Goal: Information Seeking & Learning: Learn about a topic

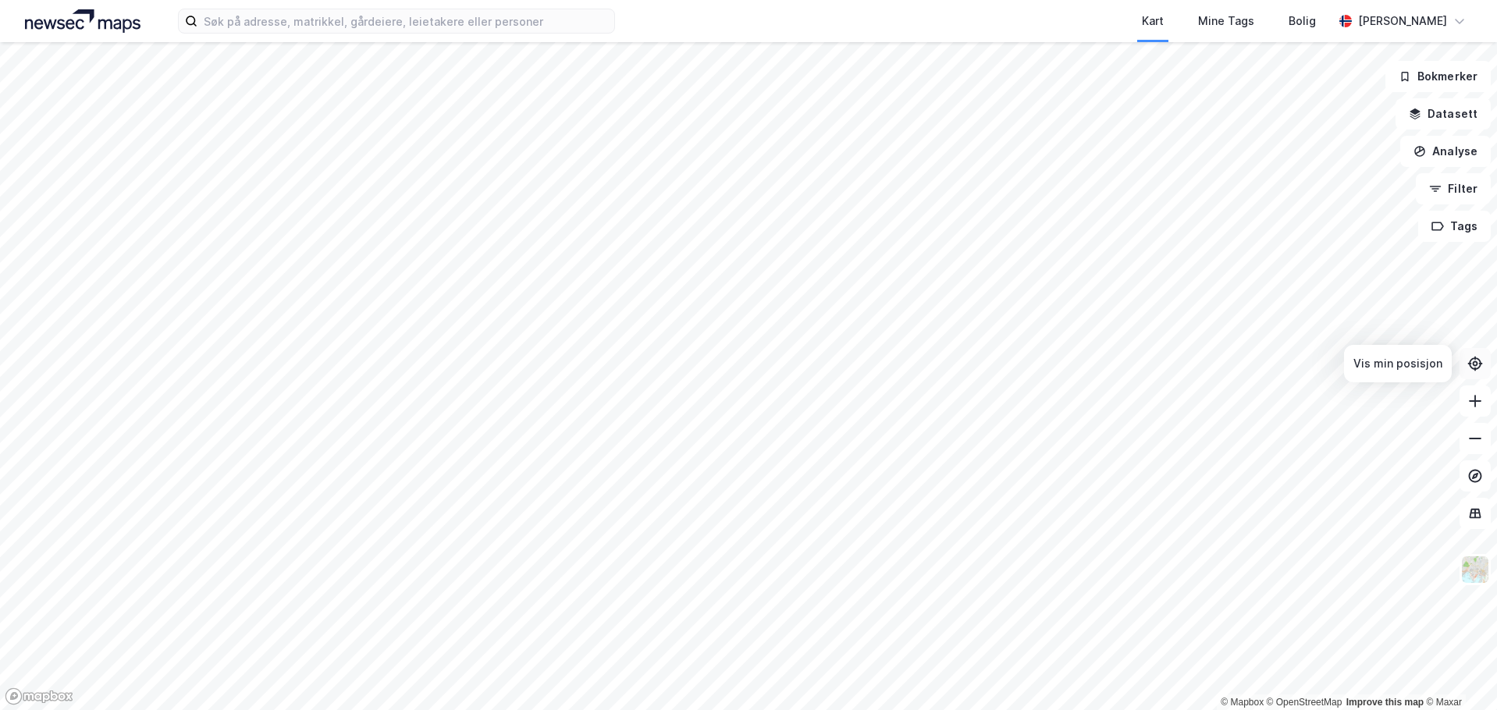
click at [1476, 366] on icon at bounding box center [1475, 363] width 5 height 5
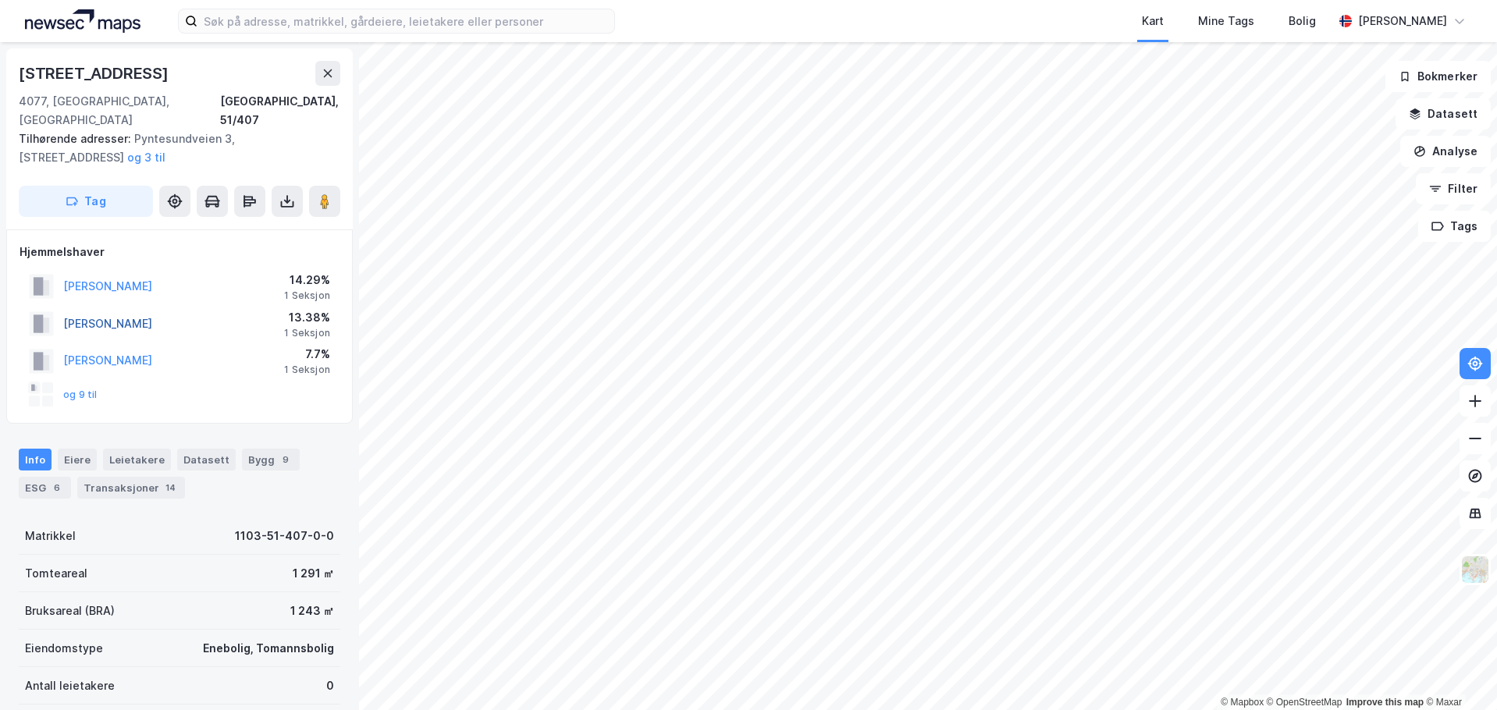
click at [0, 0] on button "[PERSON_NAME]" at bounding box center [0, 0] width 0 height 0
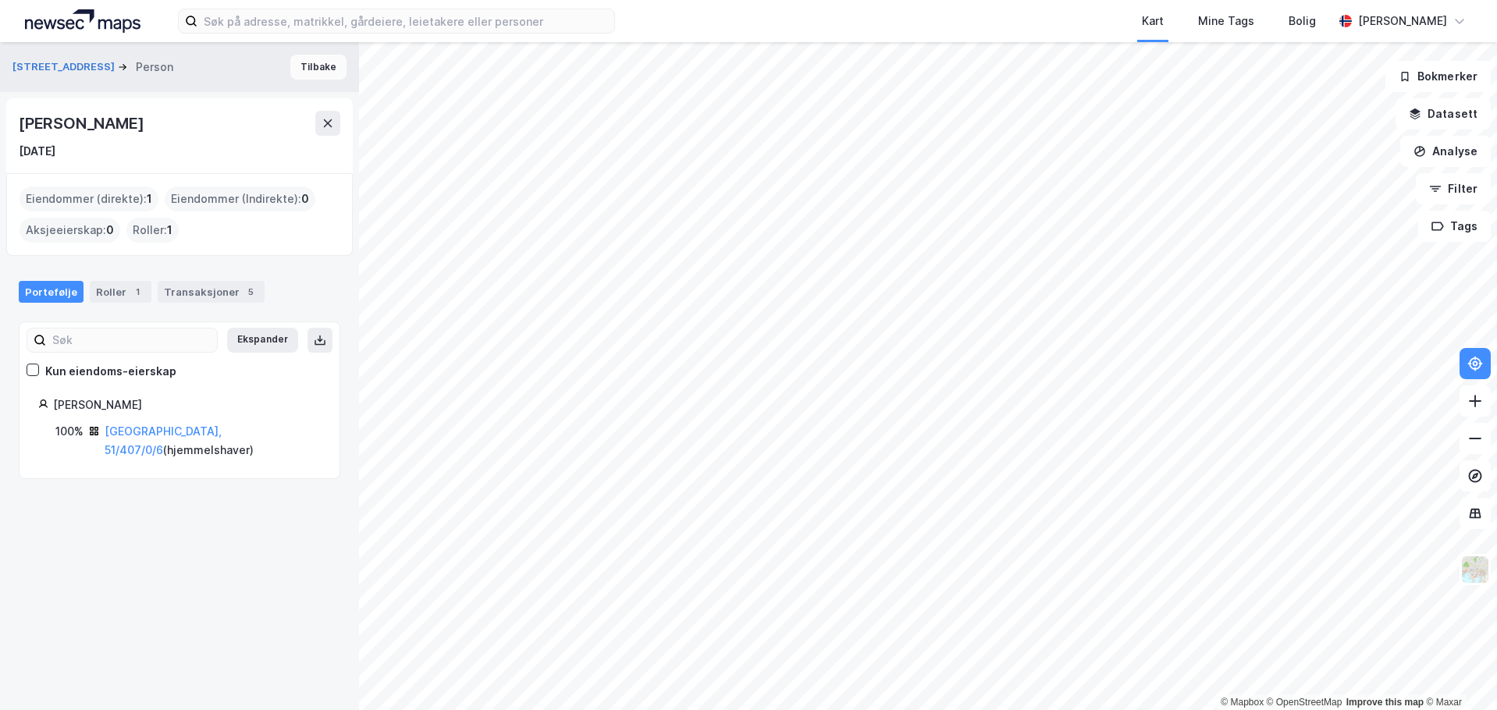
click at [307, 66] on button "Tilbake" at bounding box center [318, 67] width 56 height 25
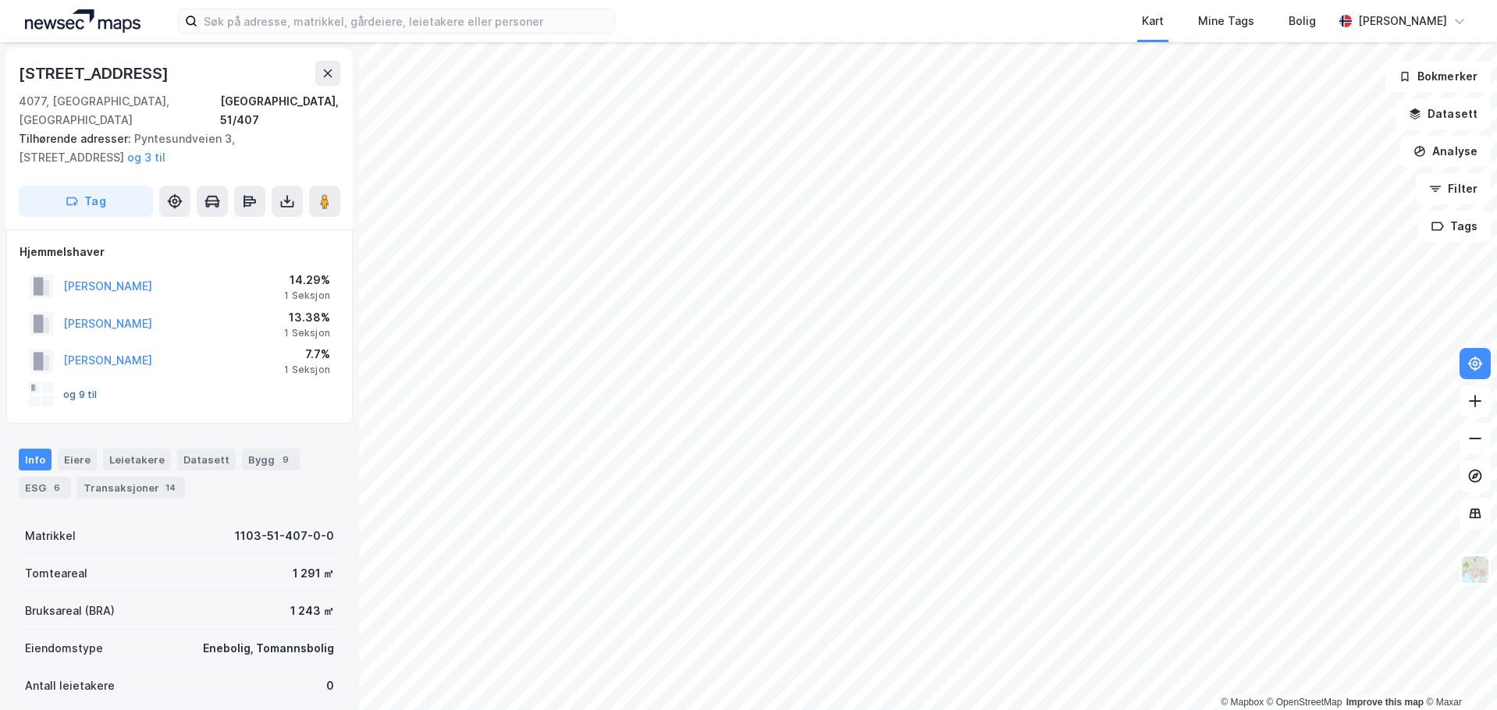
click at [0, 0] on button "og 9 til" at bounding box center [0, 0] width 0 height 0
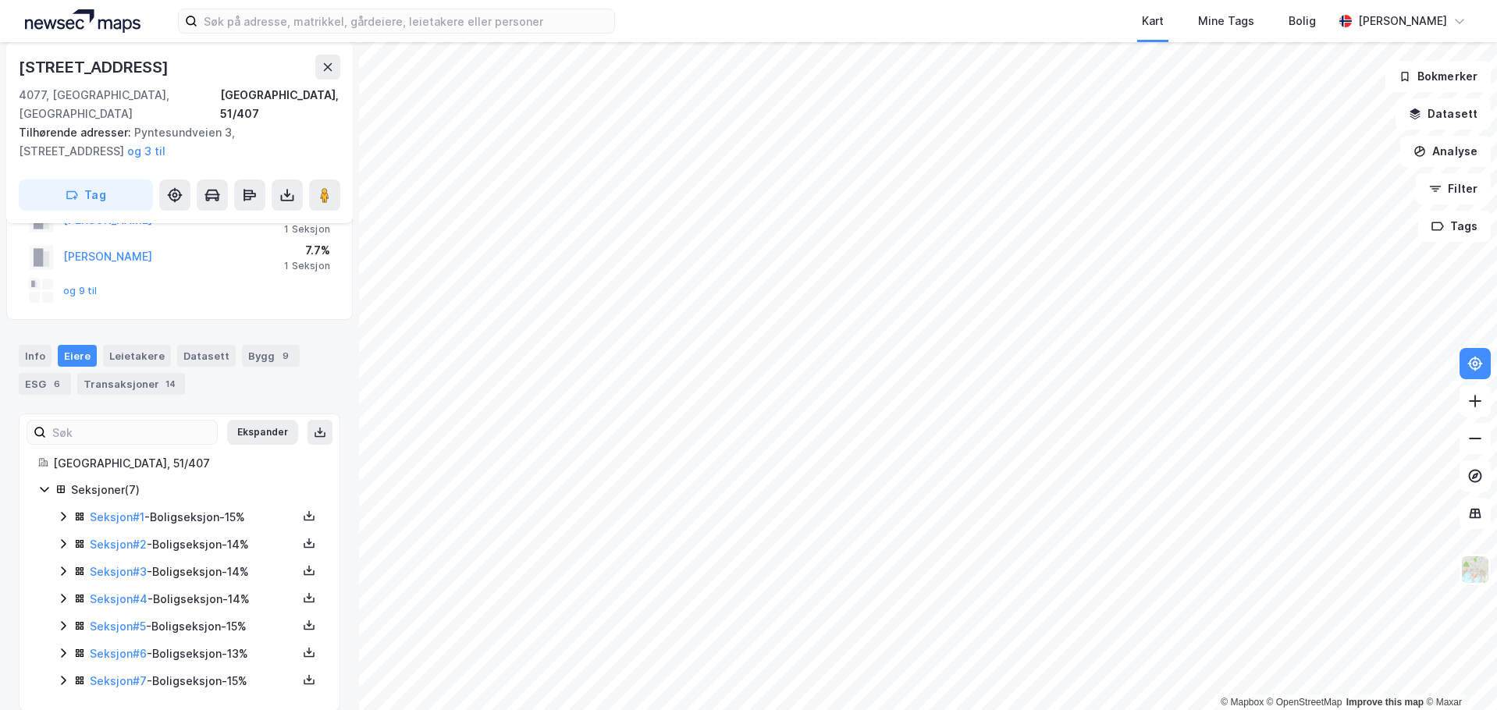
scroll to position [105, 0]
click at [59, 674] on icon at bounding box center [63, 680] width 12 height 12
click at [235, 418] on button "Ekspander" at bounding box center [262, 430] width 71 height 25
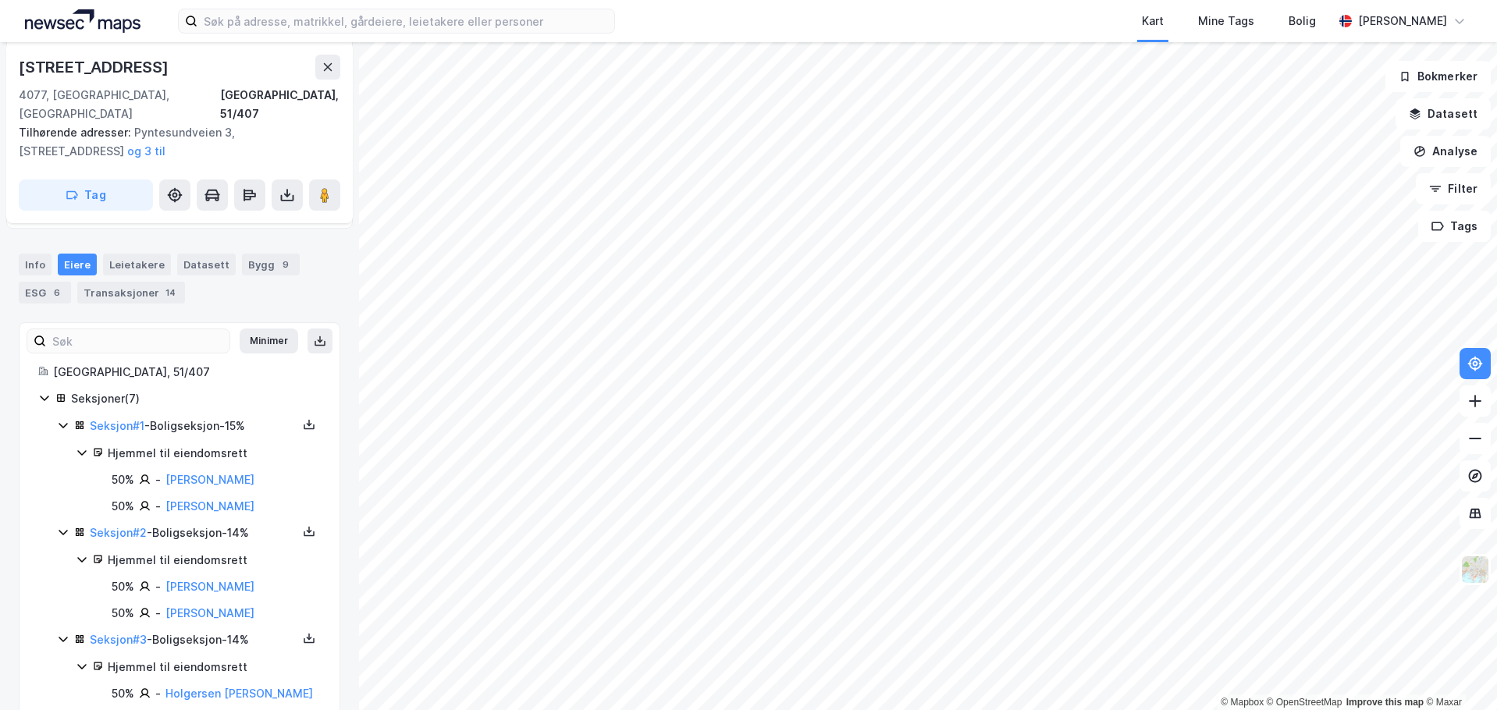
scroll to position [80, 0]
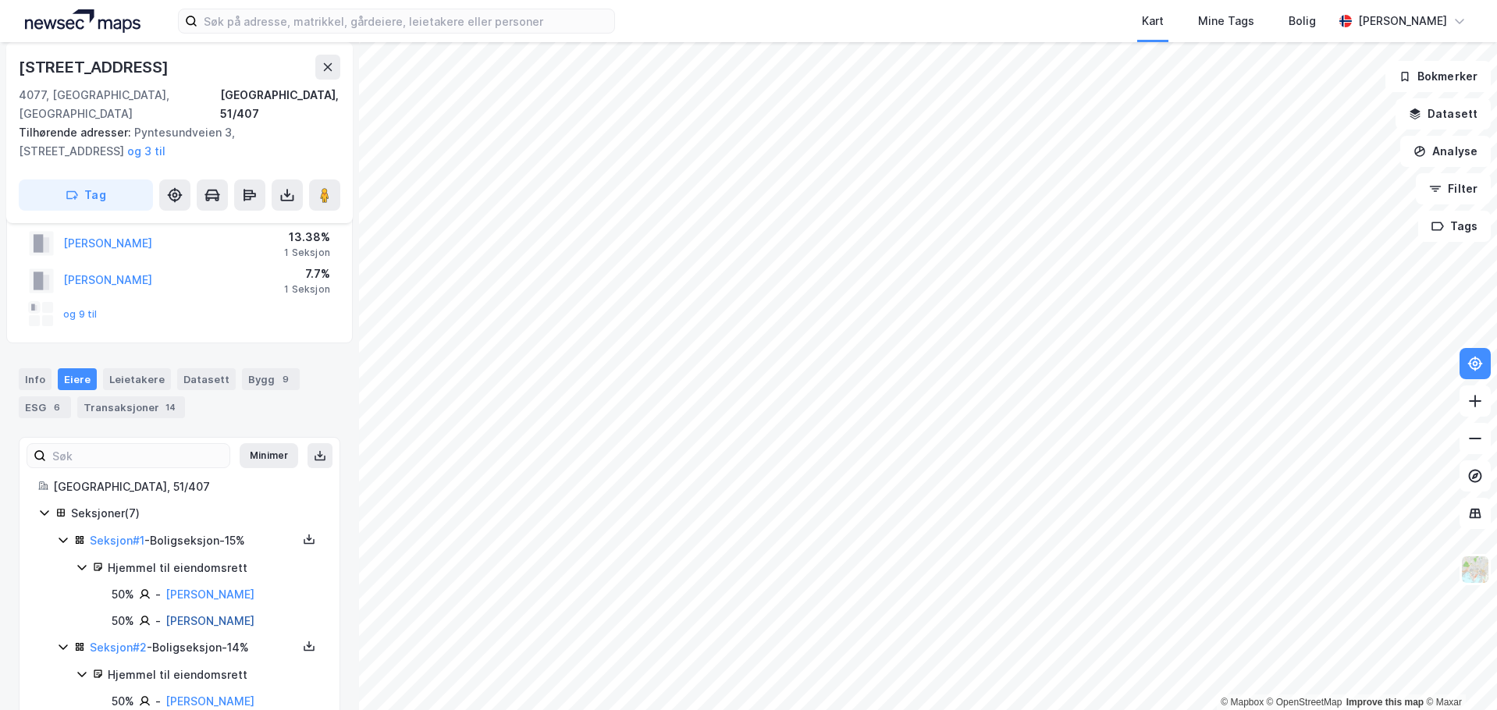
click at [227, 614] on link "[PERSON_NAME]" at bounding box center [210, 620] width 89 height 13
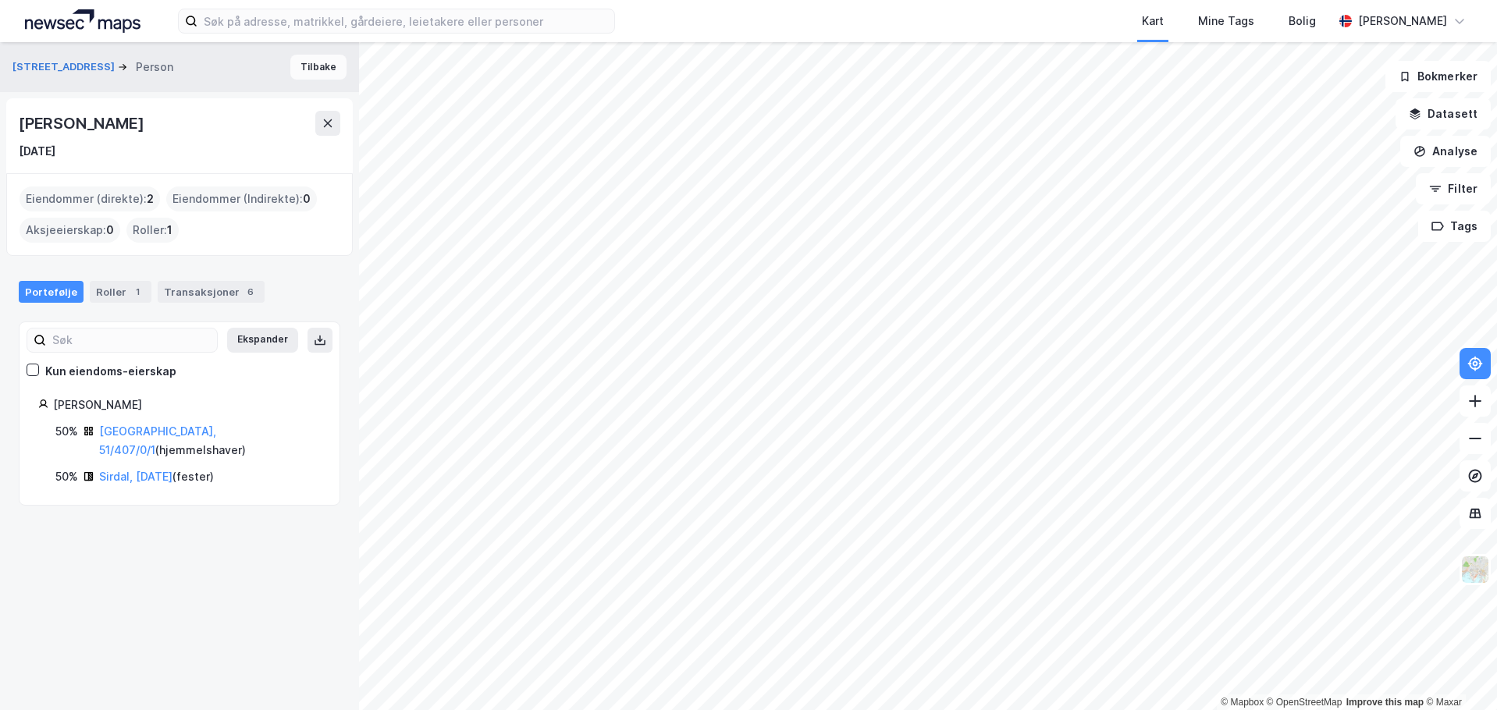
click at [294, 67] on button "Tilbake" at bounding box center [318, 67] width 56 height 25
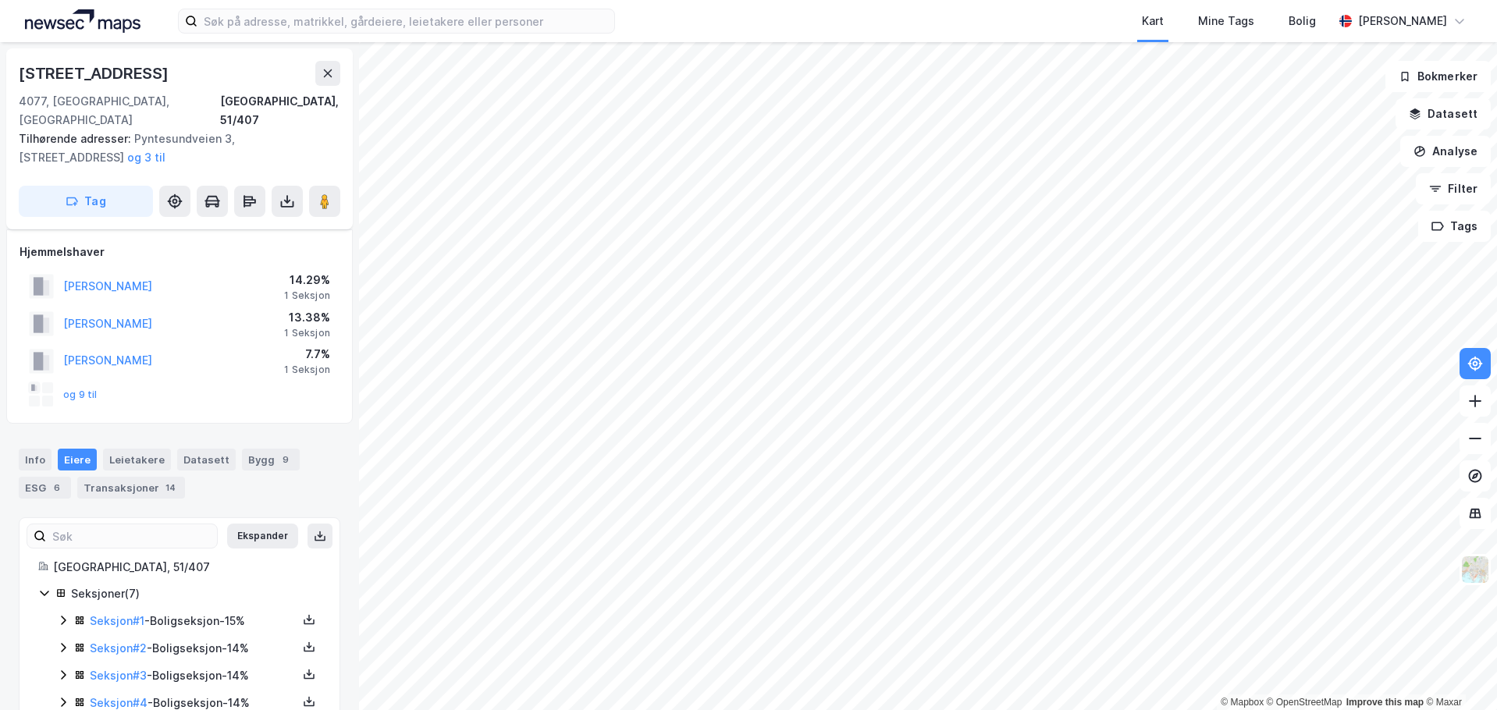
scroll to position [80, 0]
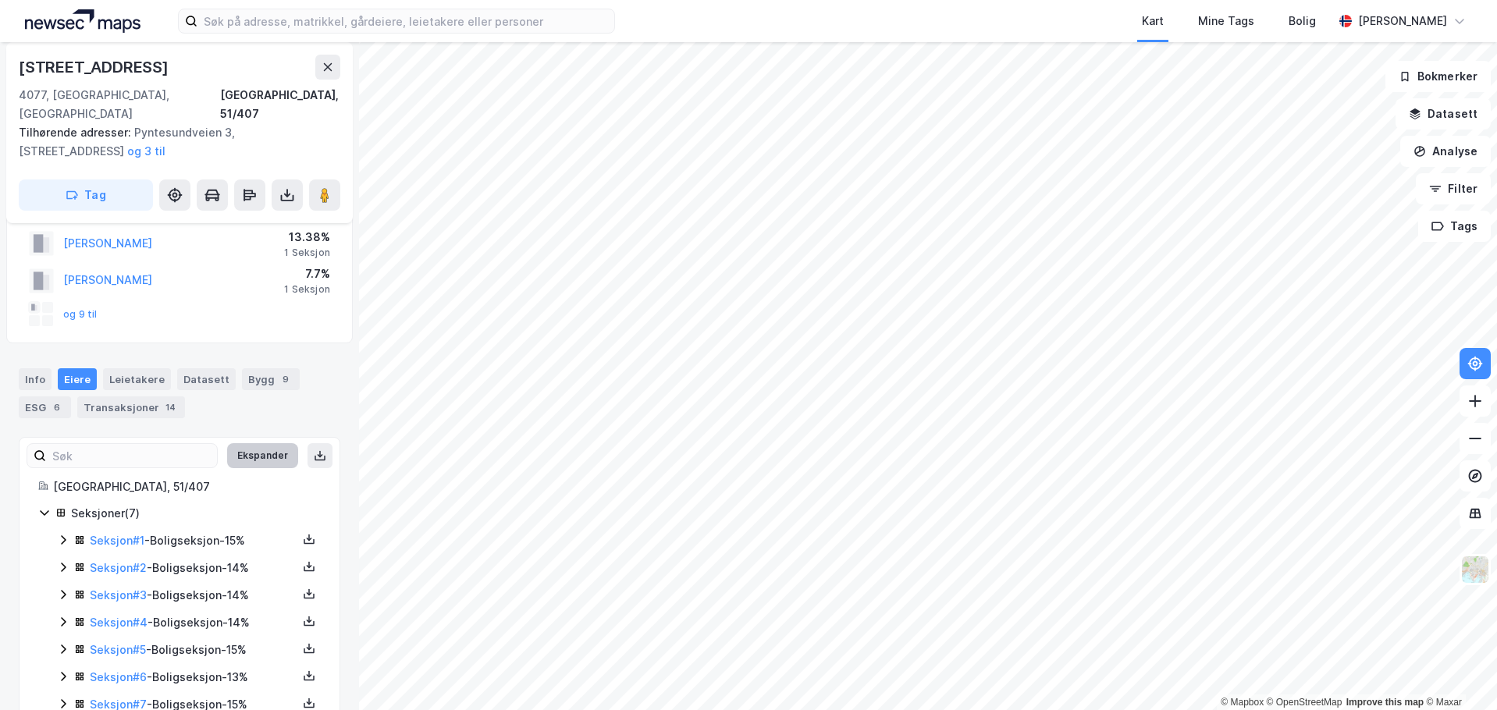
click at [236, 443] on button "Ekspander" at bounding box center [262, 455] width 71 height 25
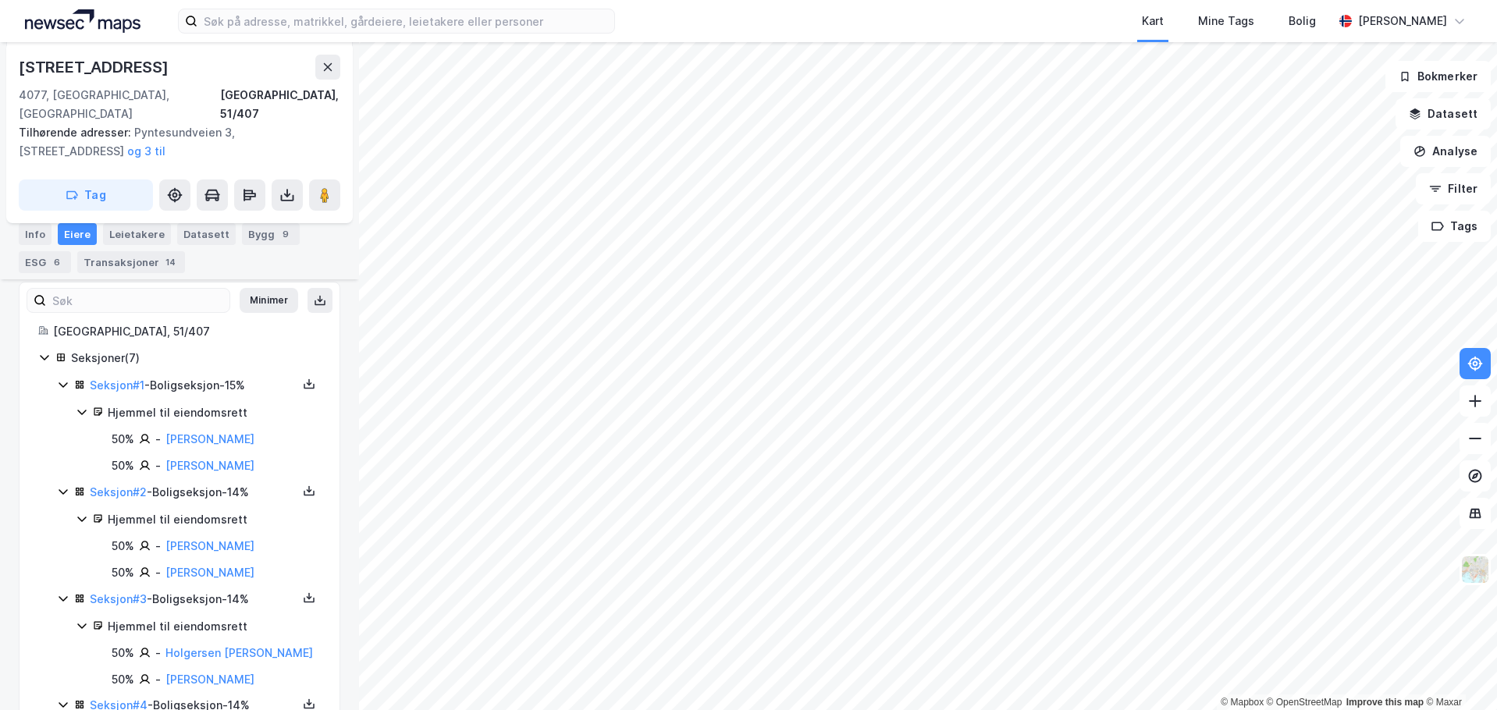
scroll to position [234, 0]
click at [190, 541] on link "[PERSON_NAME]" at bounding box center [210, 547] width 89 height 13
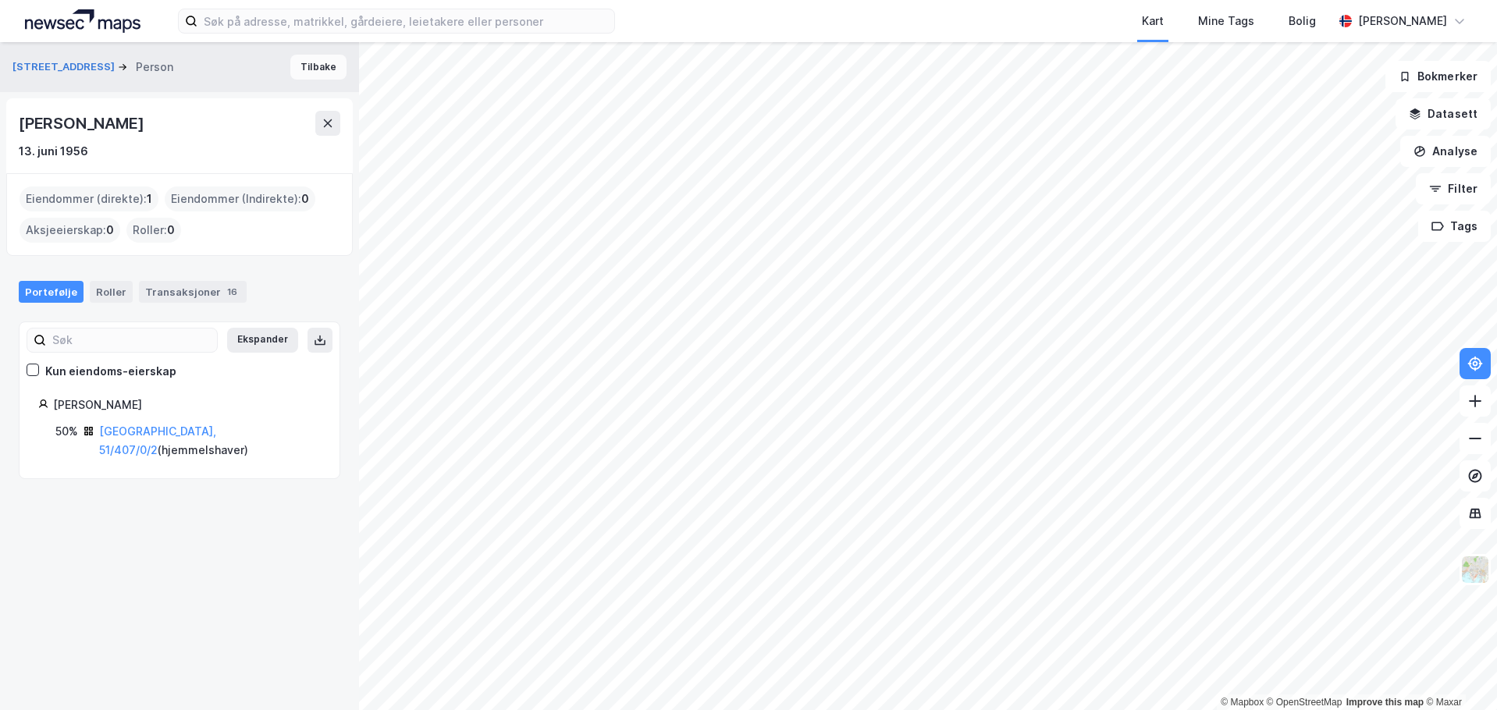
click at [306, 65] on button "Tilbake" at bounding box center [318, 67] width 56 height 25
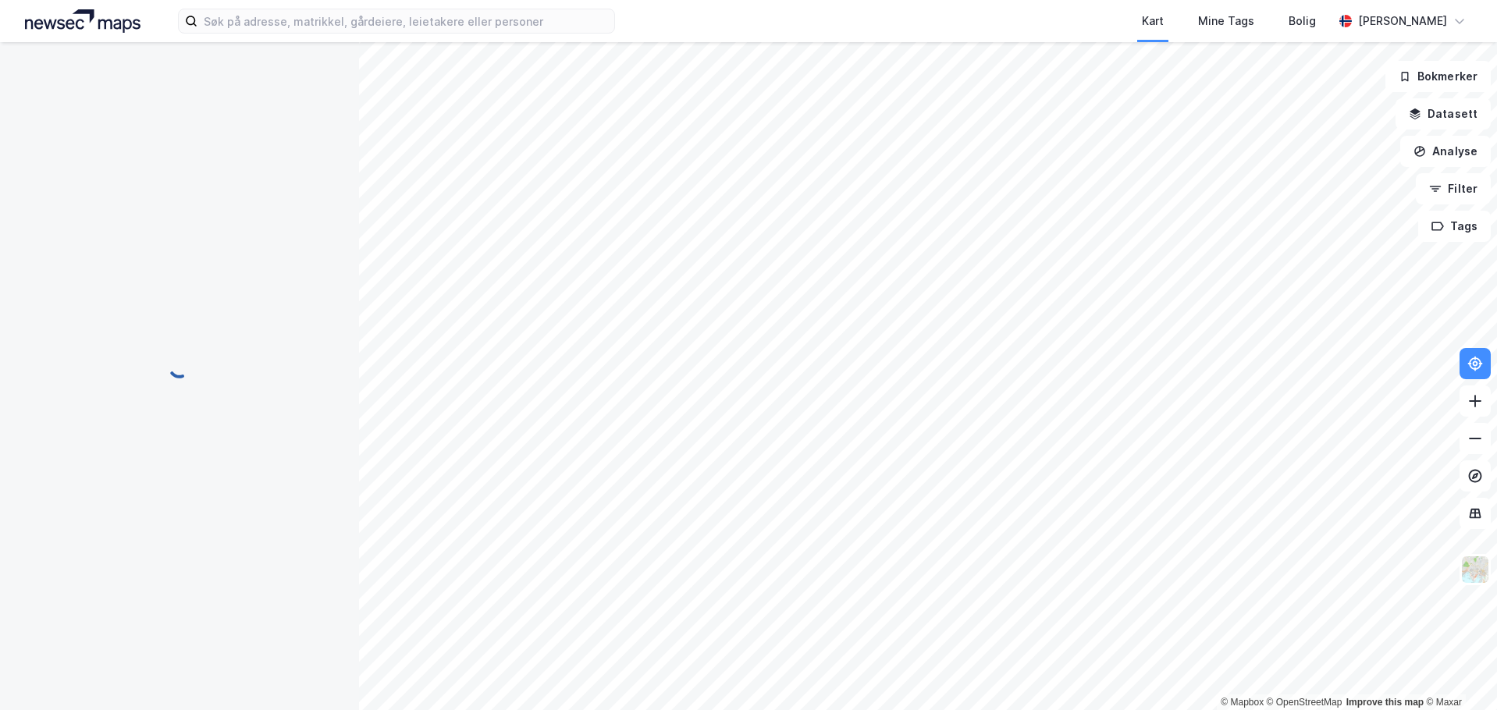
scroll to position [105, 0]
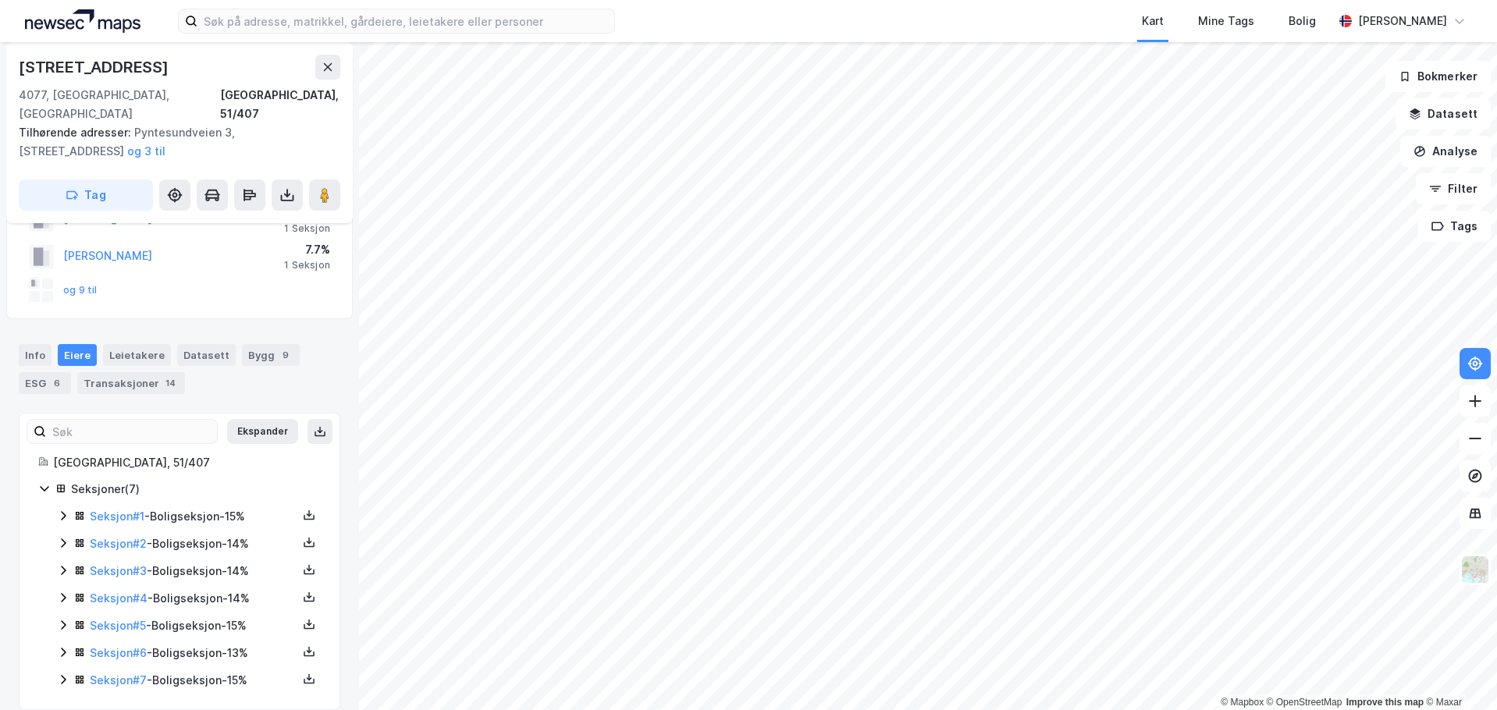
click at [231, 562] on div "Seksjon # 3 - Boligseksjon - 14%" at bounding box center [194, 571] width 208 height 19
click at [211, 618] on link "Holgersen [PERSON_NAME]" at bounding box center [240, 624] width 148 height 13
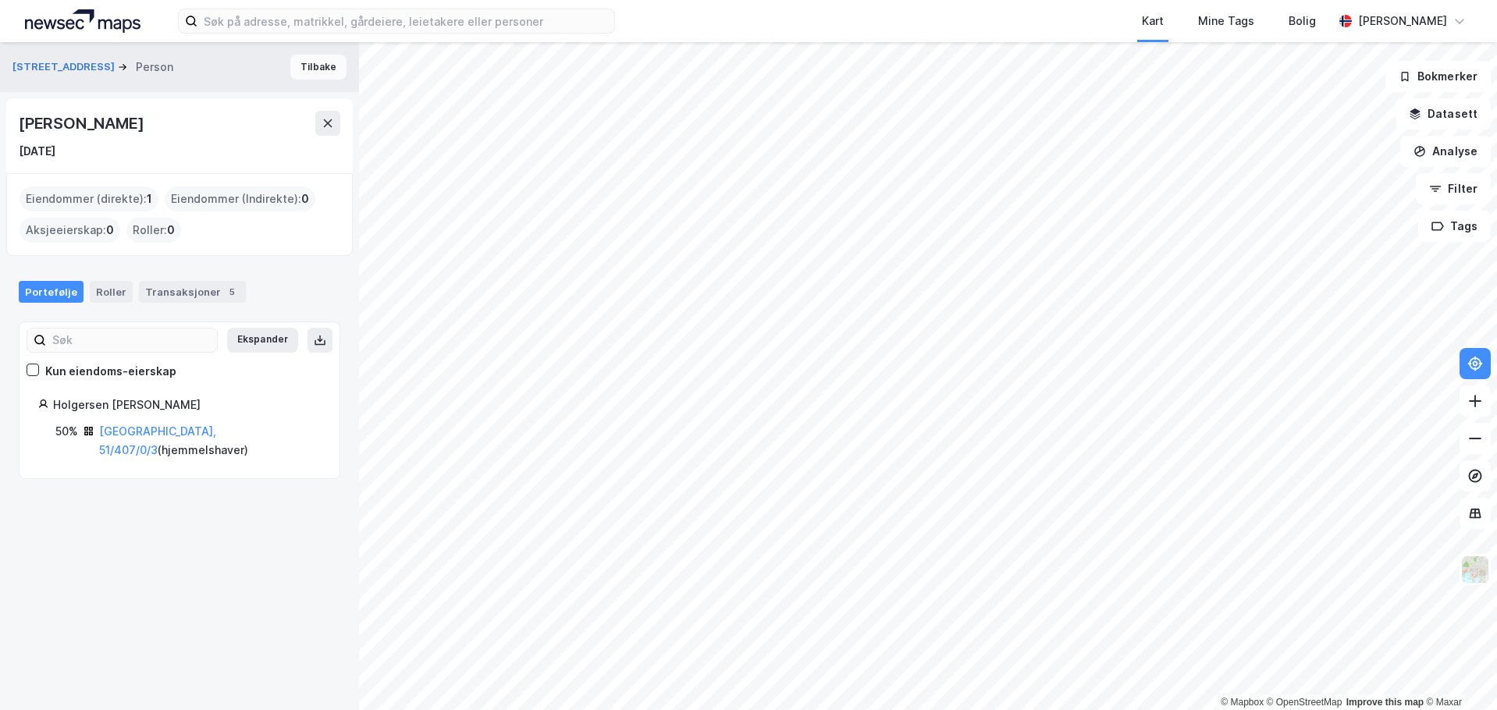
click at [307, 60] on button "Tilbake" at bounding box center [318, 67] width 56 height 25
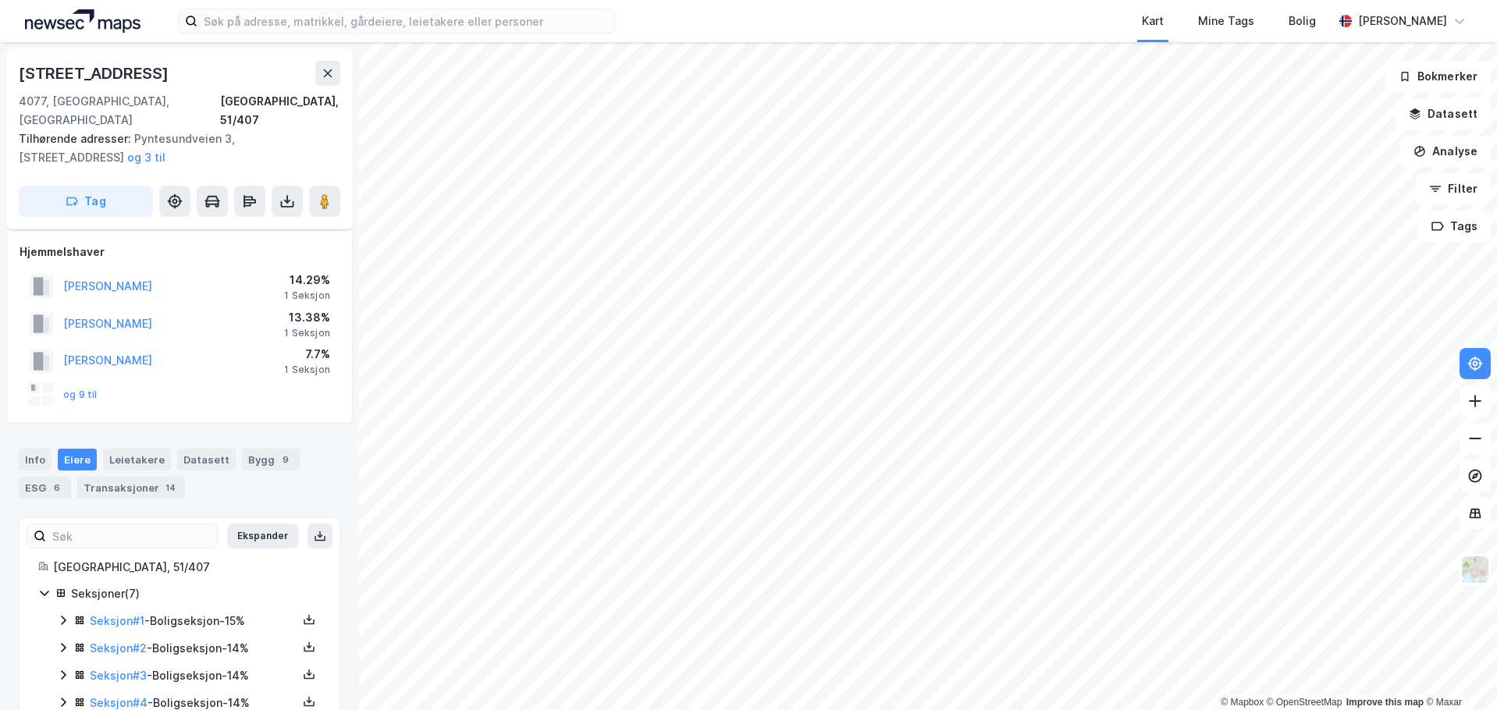
scroll to position [105, 0]
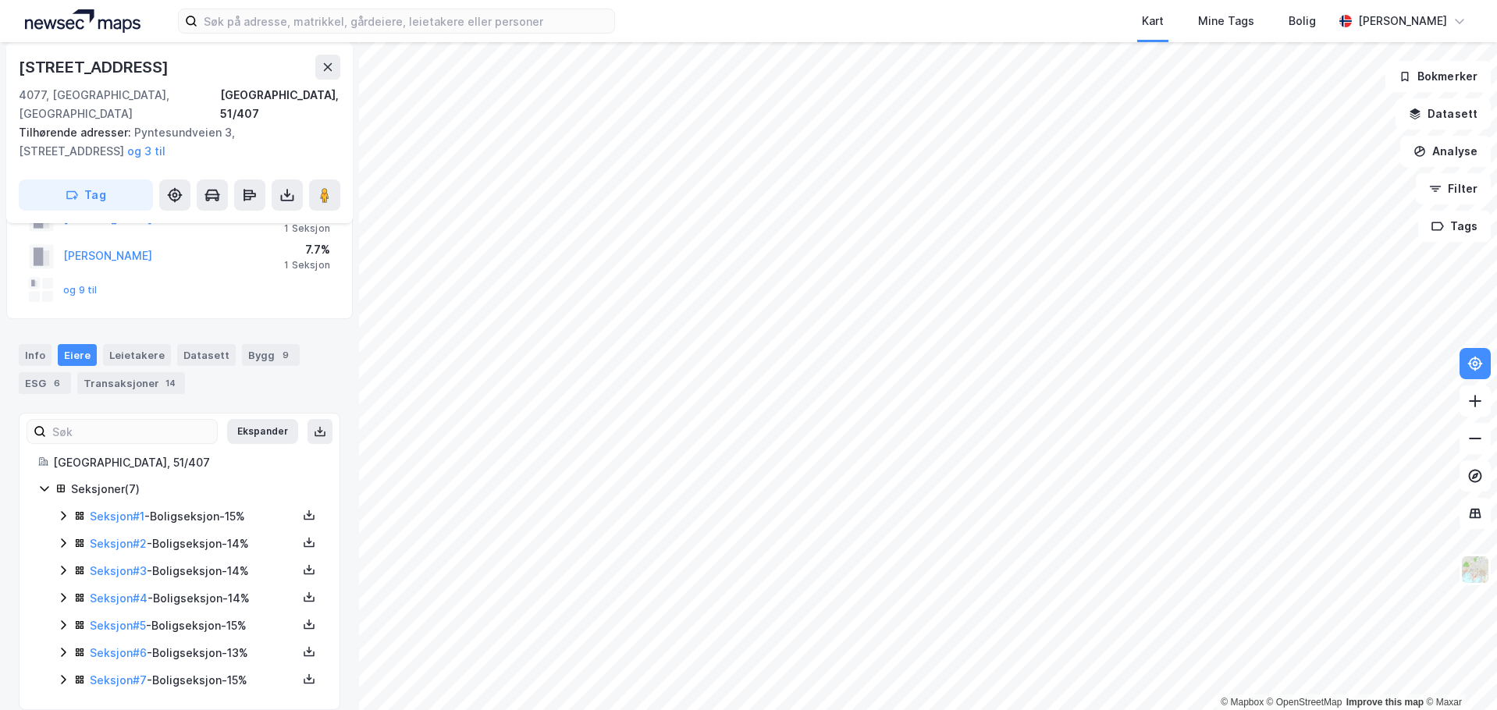
click at [230, 562] on div "Seksjon # 3 - Boligseksjon - 14%" at bounding box center [194, 571] width 208 height 19
click at [206, 651] on link "[PERSON_NAME]" at bounding box center [210, 651] width 89 height 13
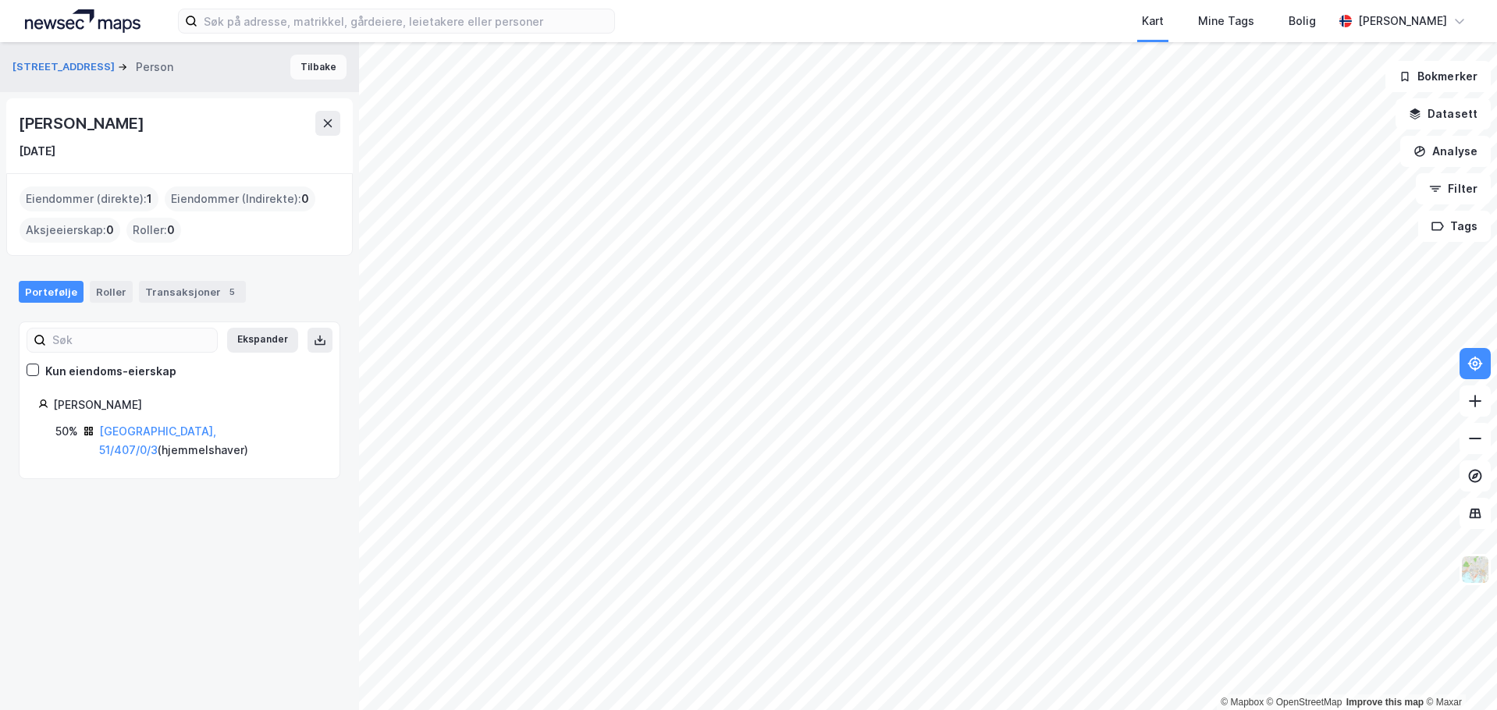
click at [290, 60] on button "Tilbake" at bounding box center [318, 67] width 56 height 25
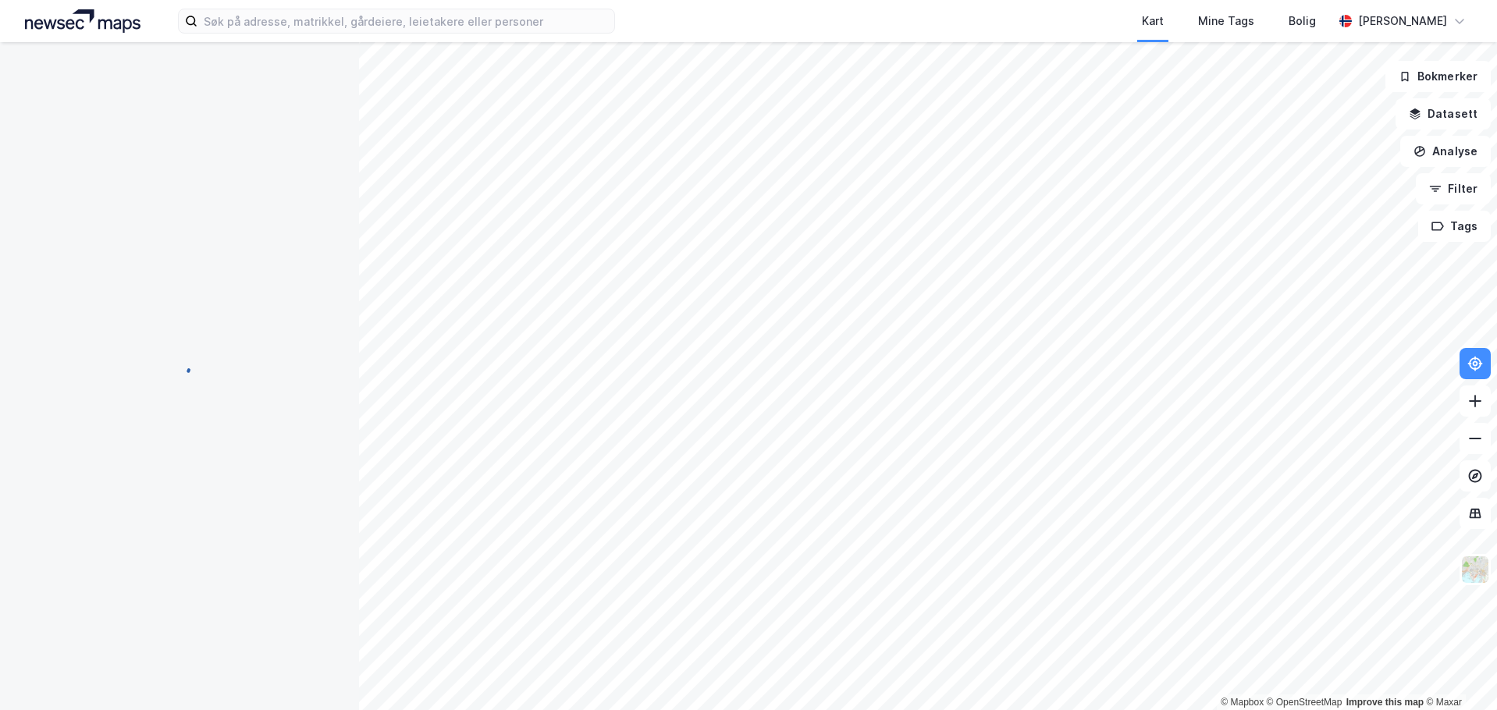
scroll to position [105, 0]
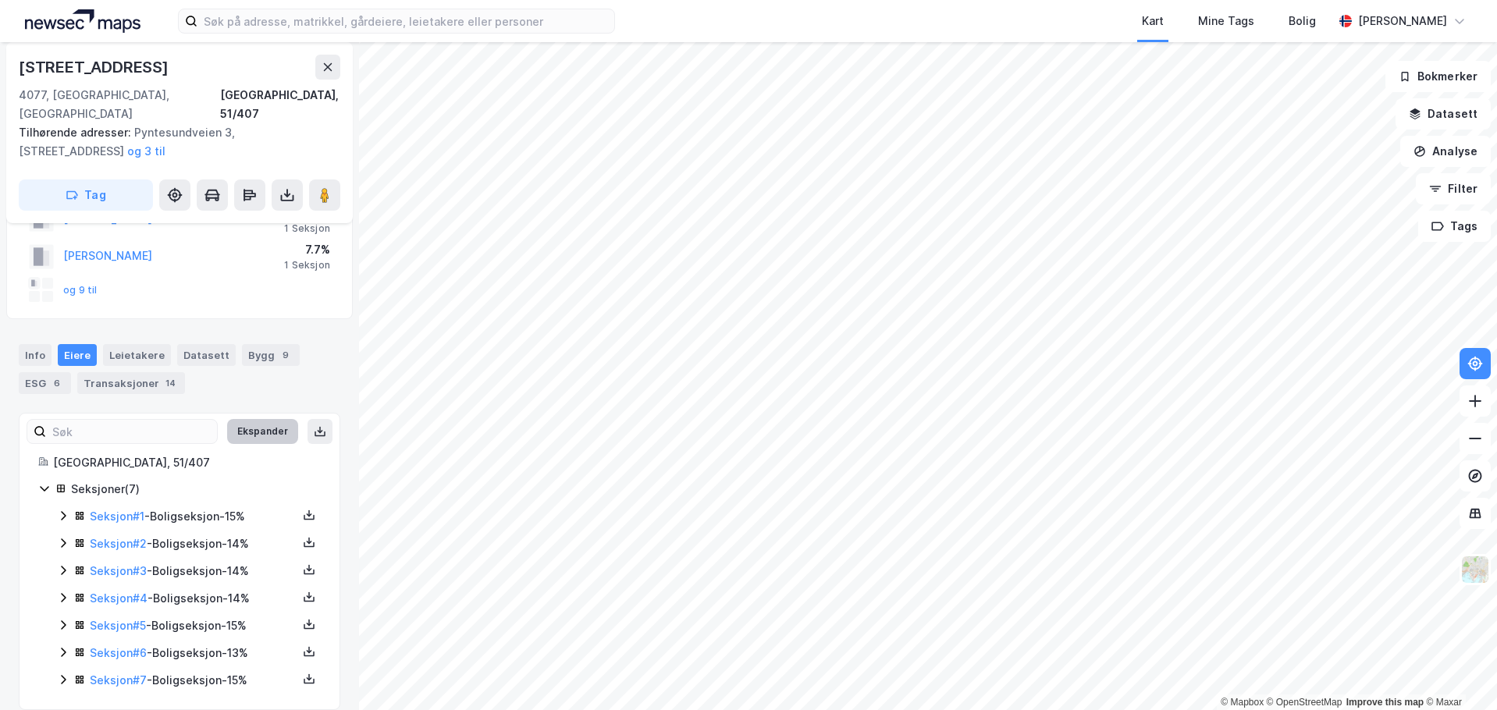
click at [265, 419] on button "Ekspander" at bounding box center [262, 431] width 71 height 25
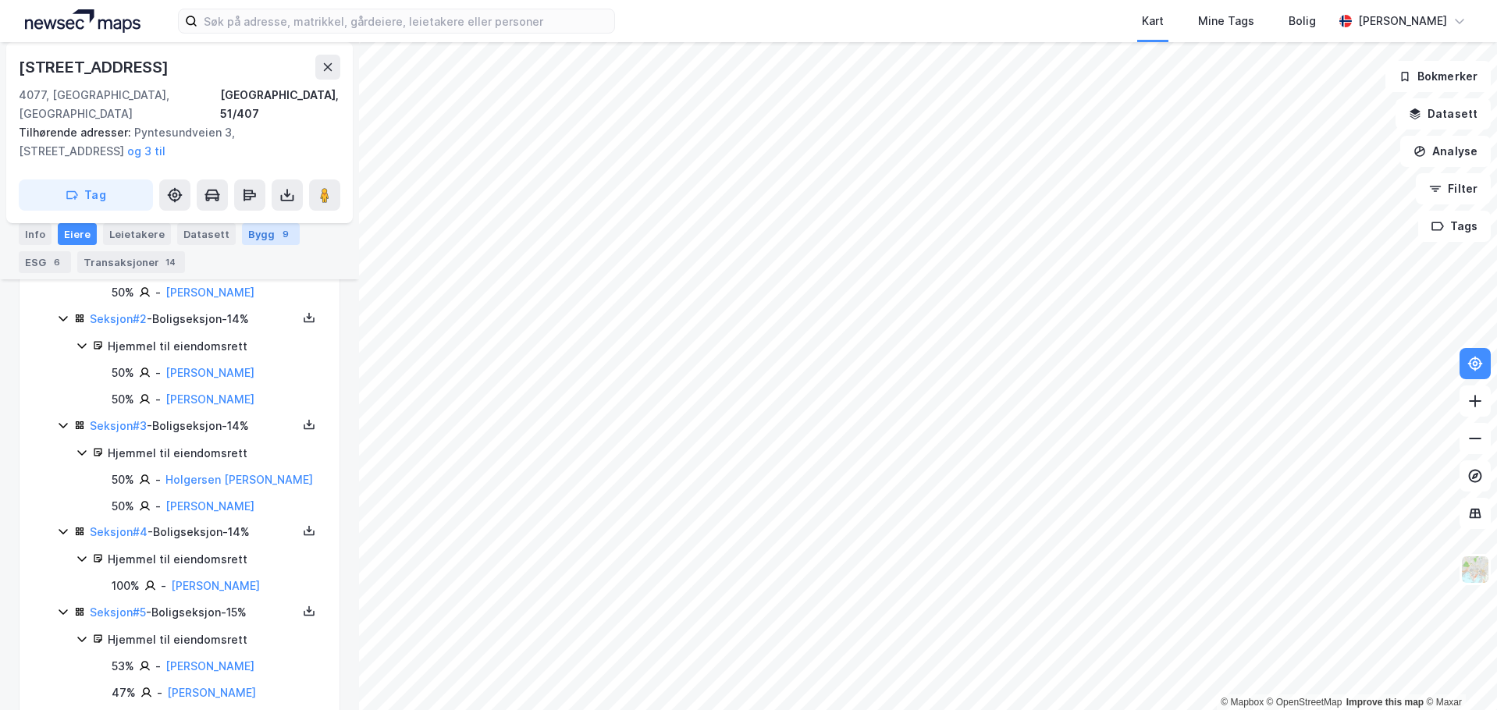
scroll to position [547, 0]
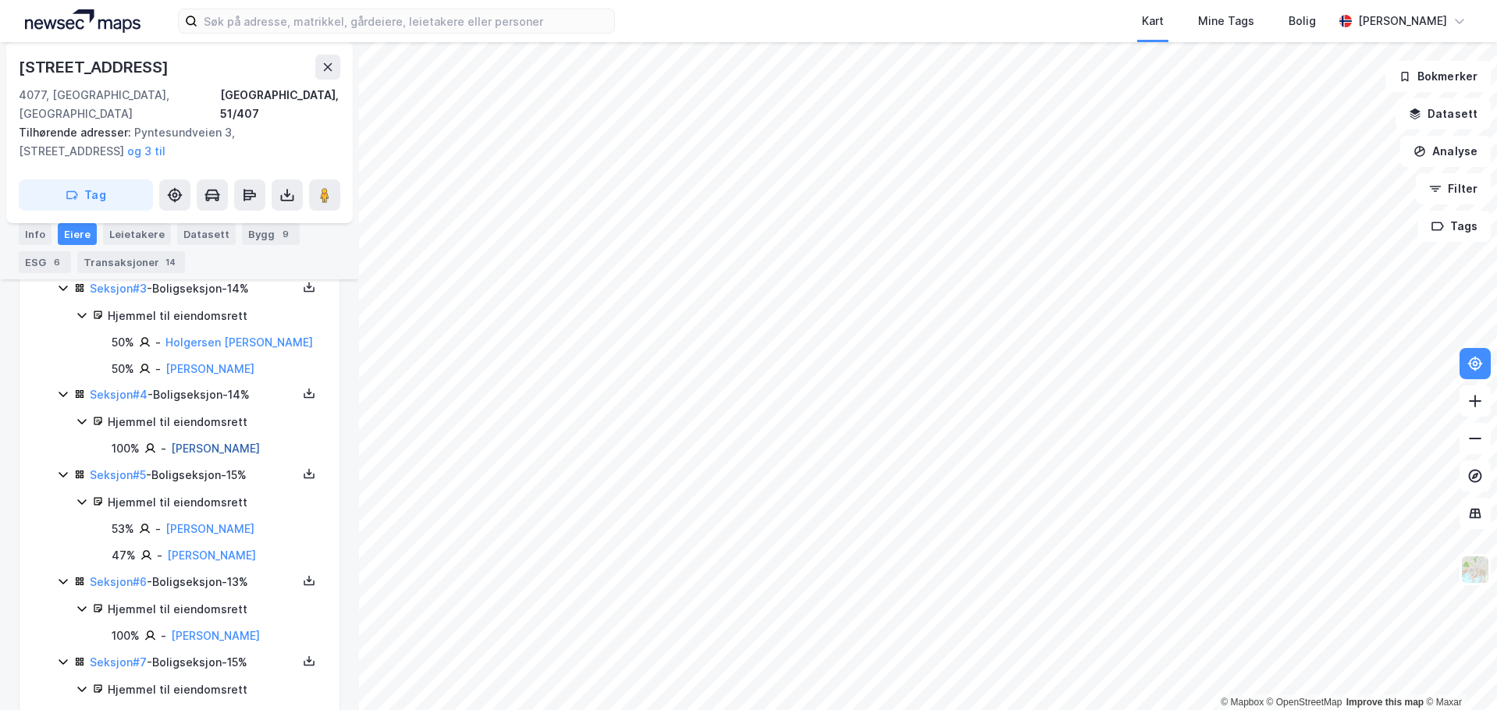
click at [214, 450] on link "[PERSON_NAME]" at bounding box center [215, 448] width 89 height 13
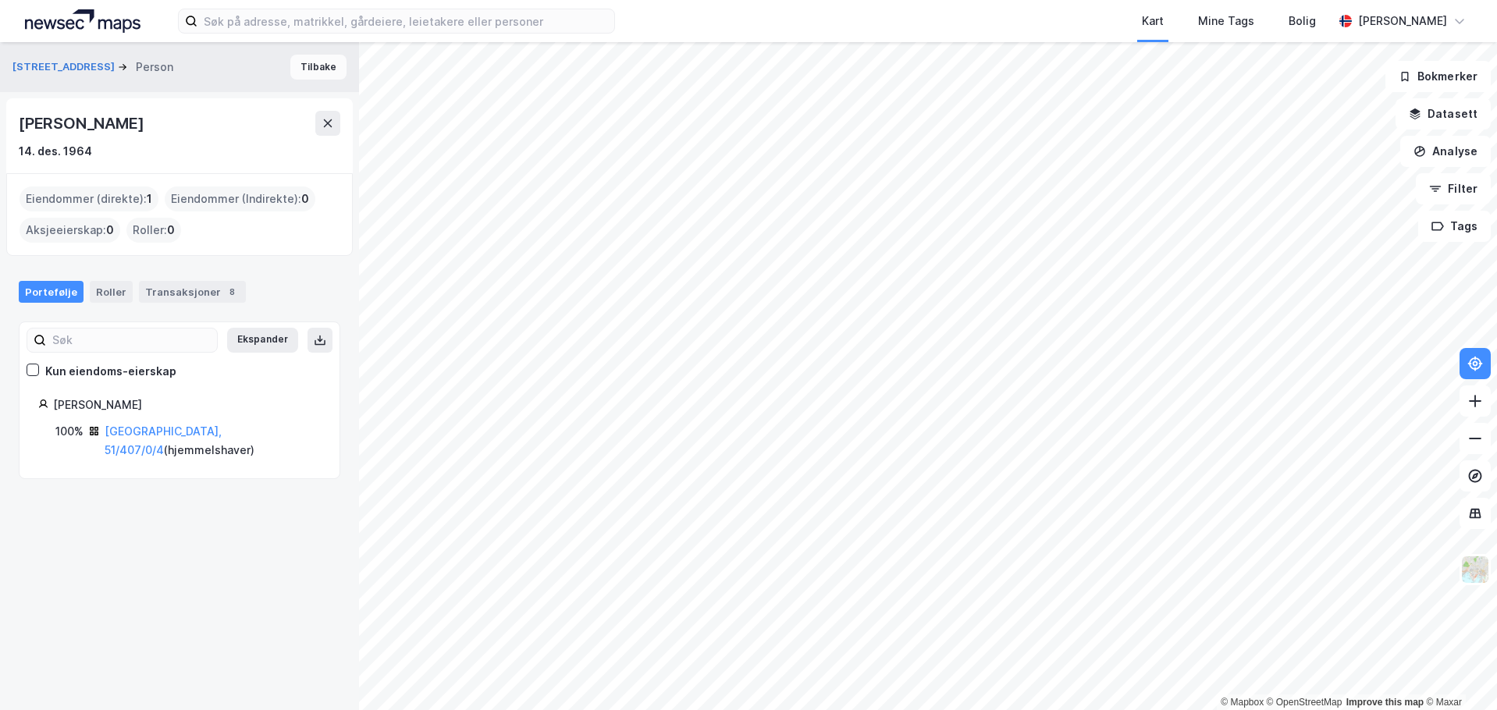
click at [297, 77] on button "Tilbake" at bounding box center [318, 67] width 56 height 25
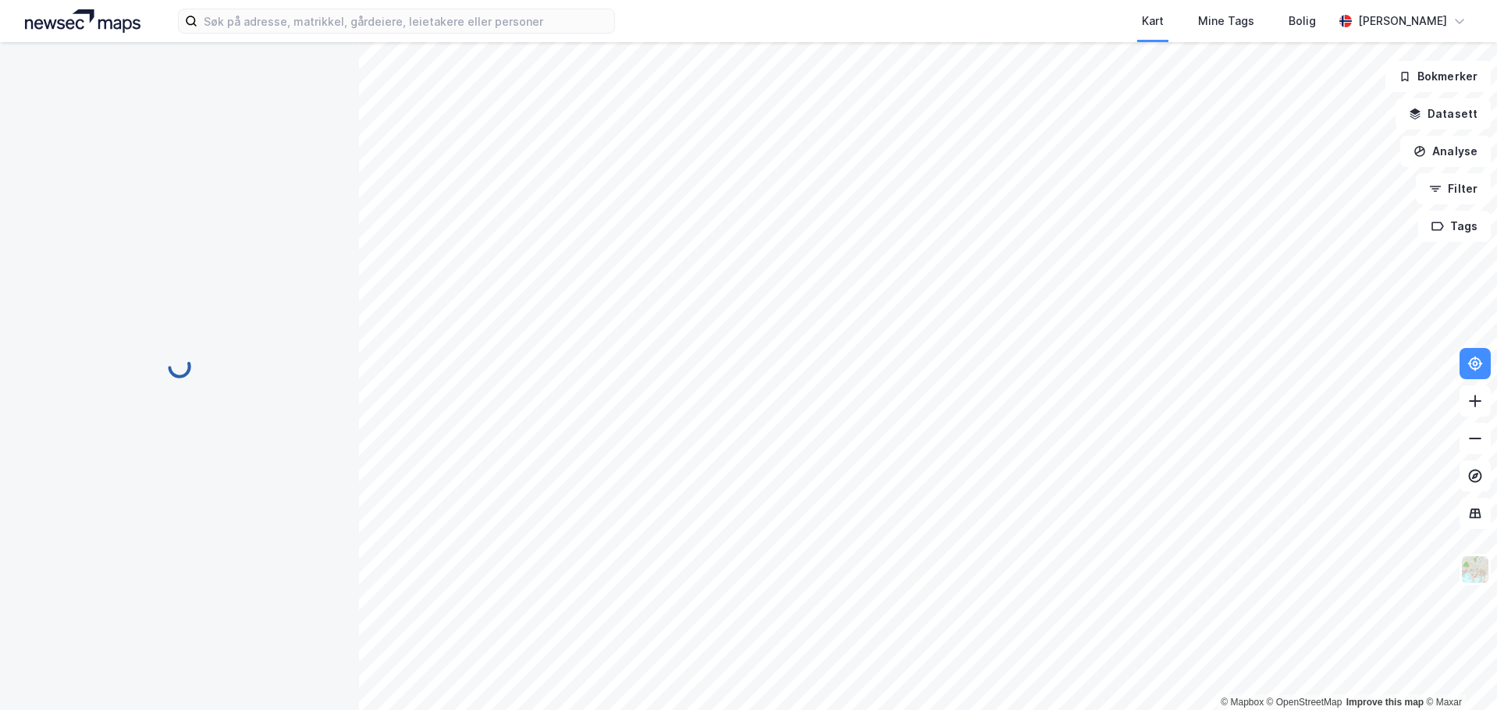
scroll to position [105, 0]
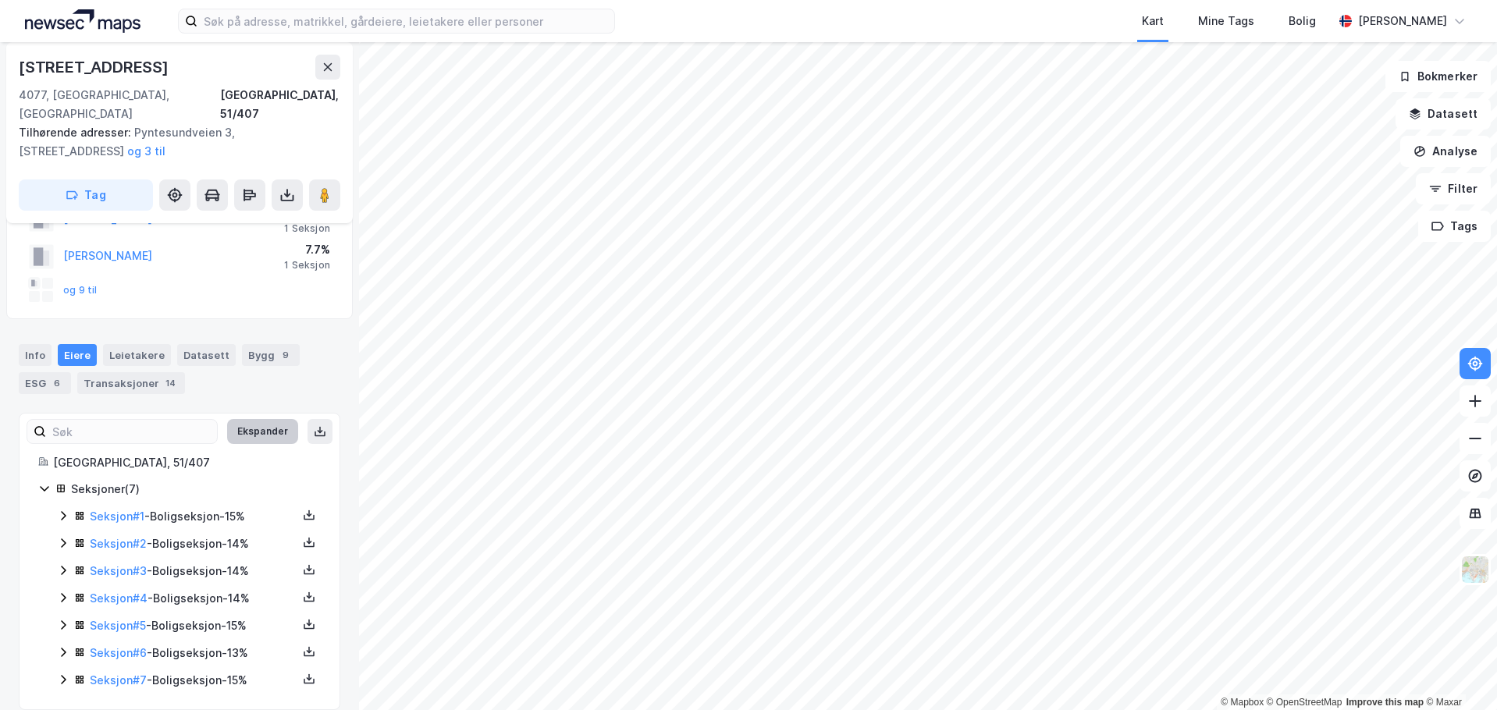
click at [239, 419] on button "Ekspander" at bounding box center [262, 431] width 71 height 25
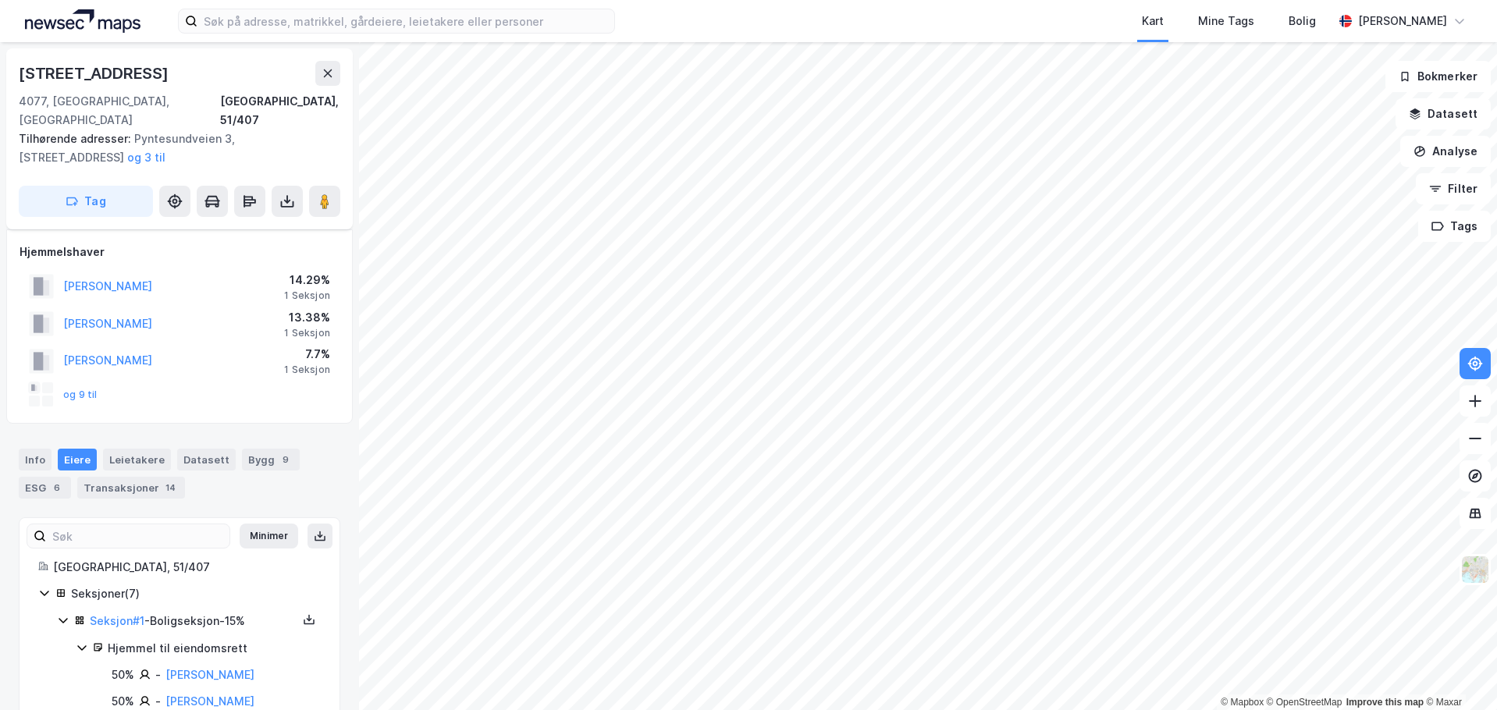
scroll to position [627, 0]
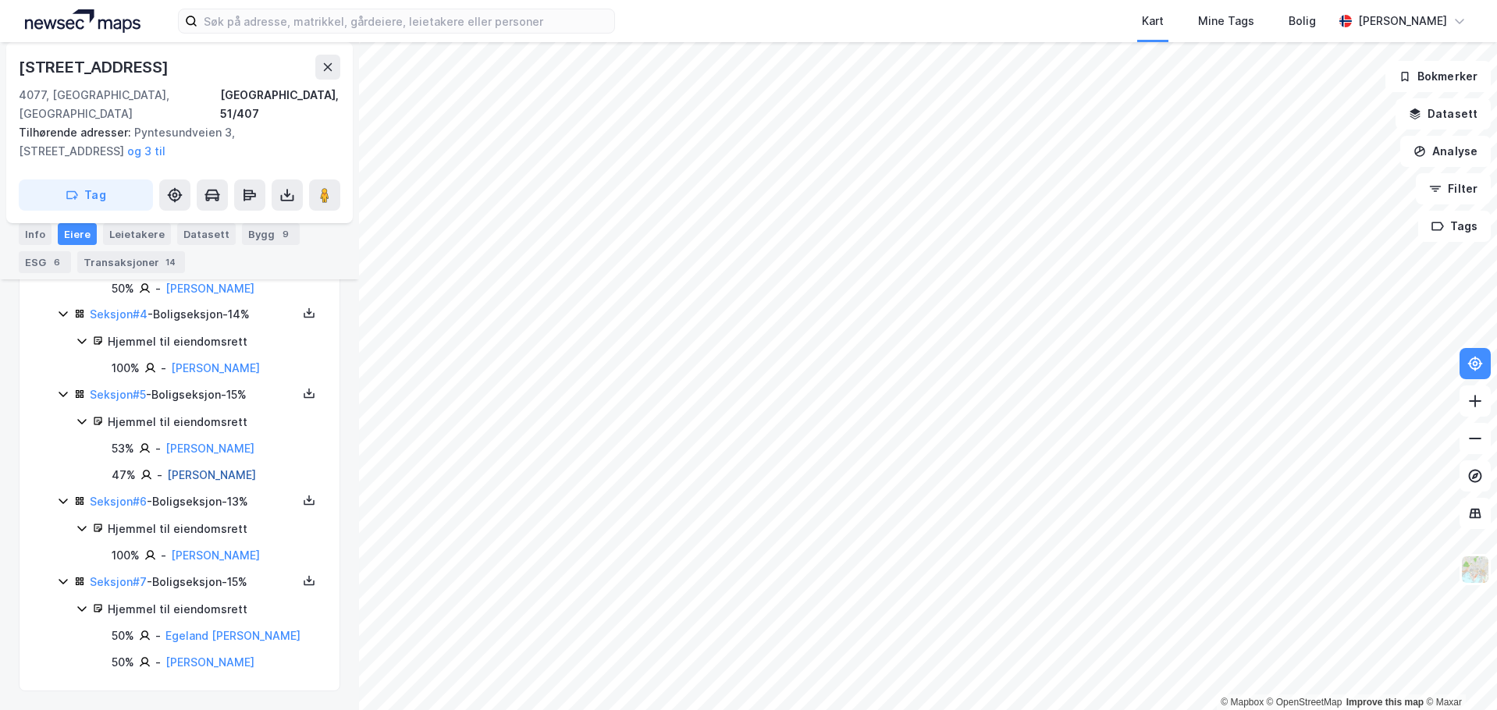
click at [210, 557] on link "[PERSON_NAME]" at bounding box center [215, 555] width 89 height 13
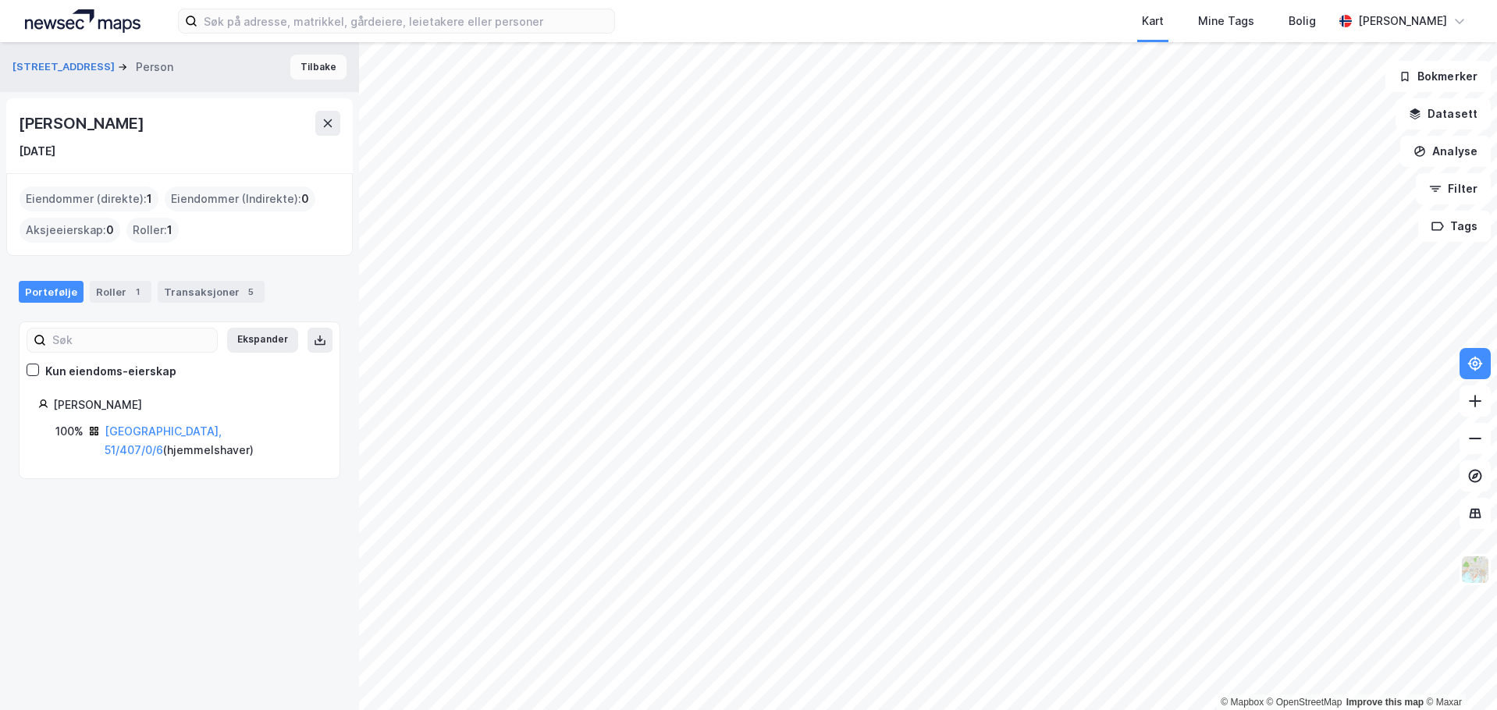
click at [310, 59] on button "Tilbake" at bounding box center [318, 67] width 56 height 25
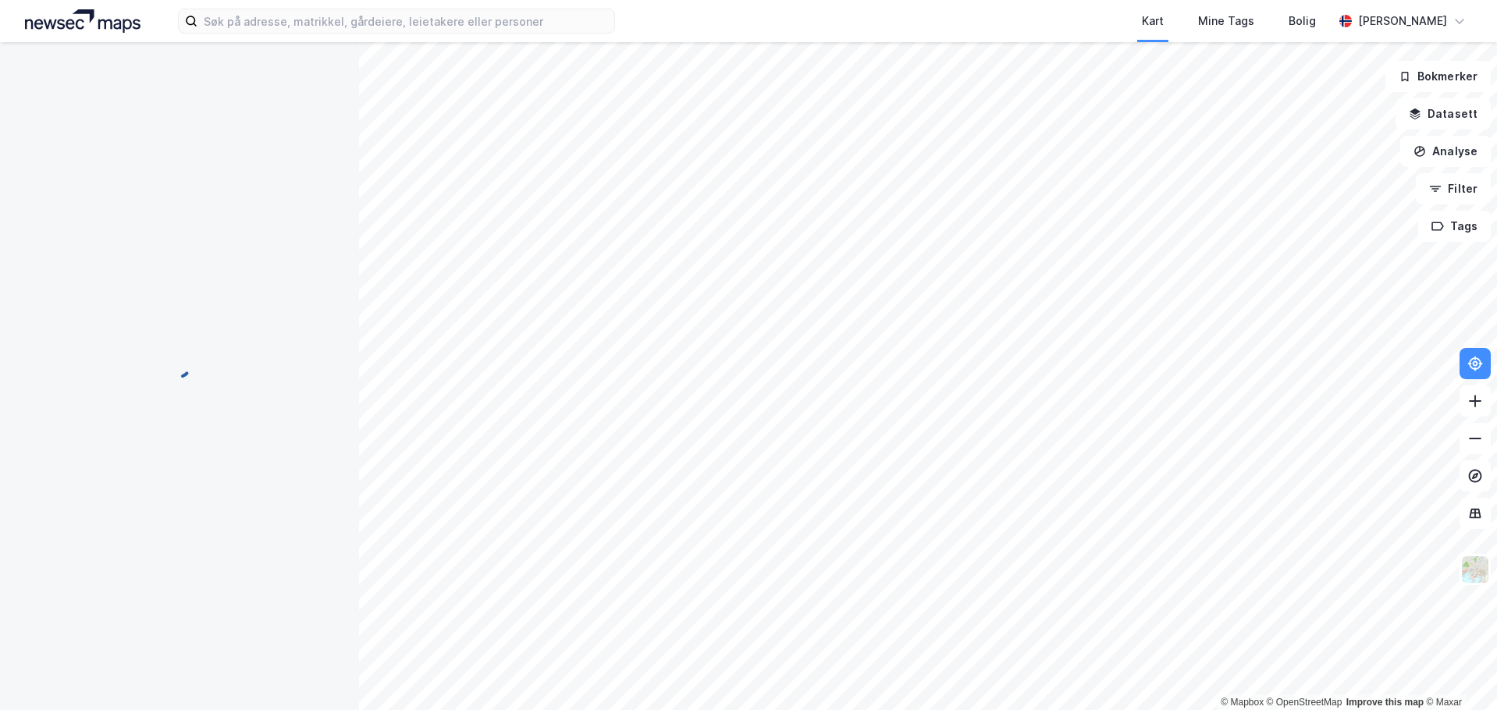
scroll to position [105, 0]
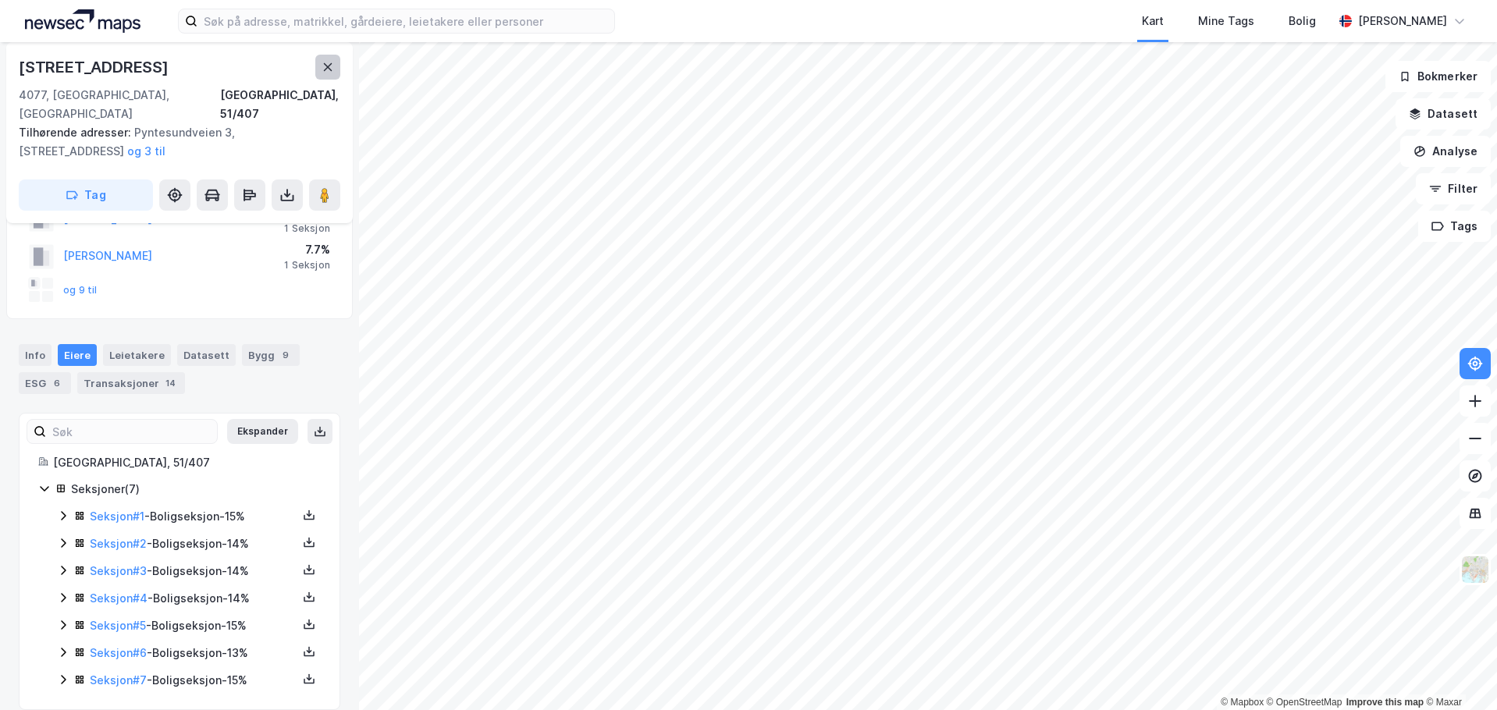
click at [322, 67] on icon at bounding box center [328, 67] width 12 height 12
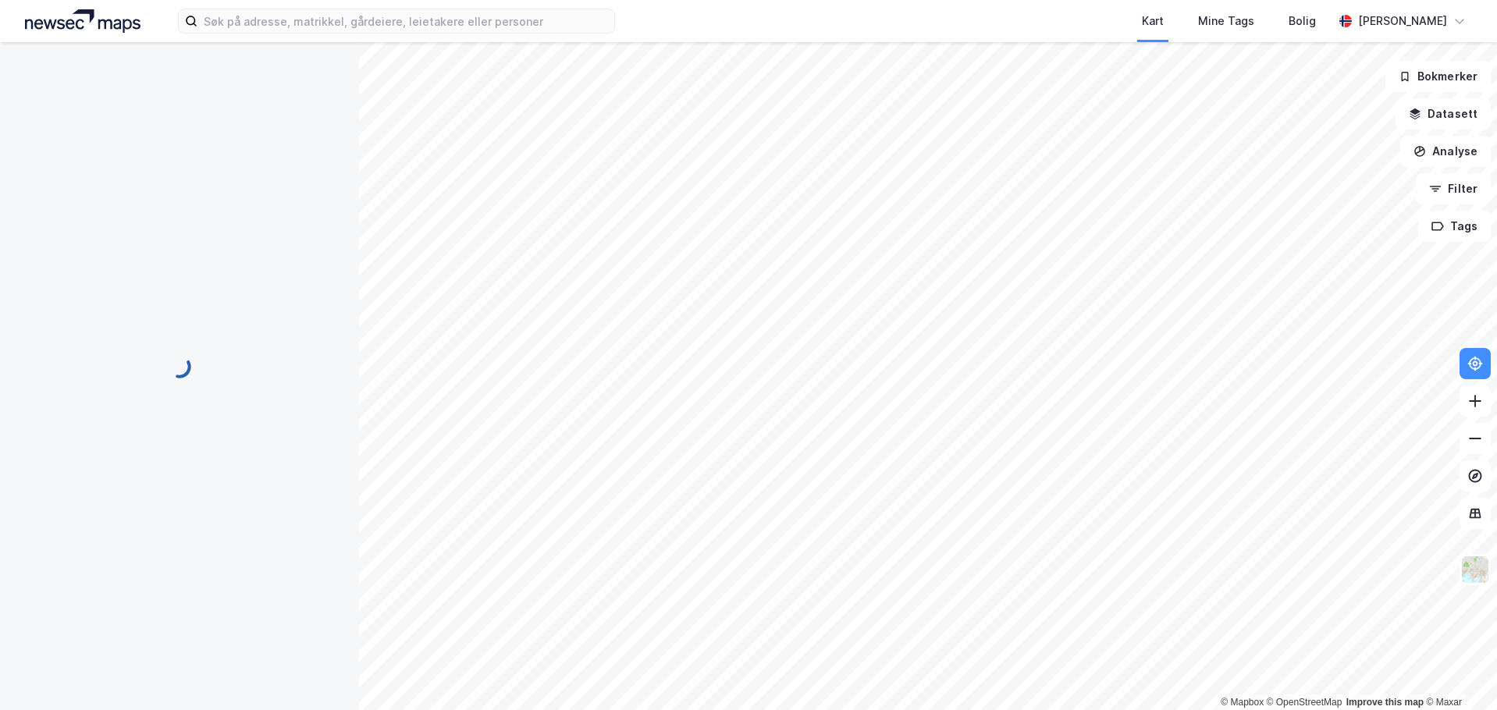
scroll to position [105, 0]
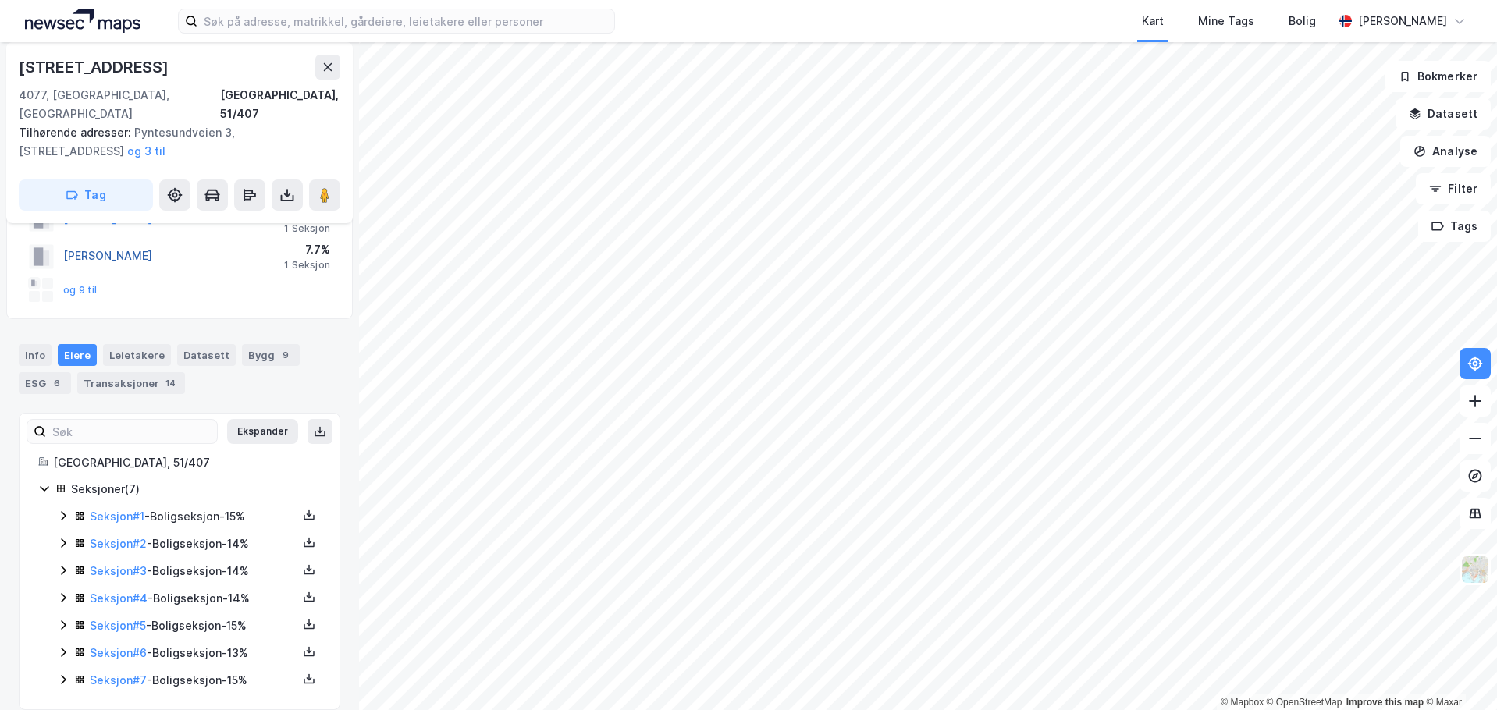
click at [0, 0] on button "[PERSON_NAME]" at bounding box center [0, 0] width 0 height 0
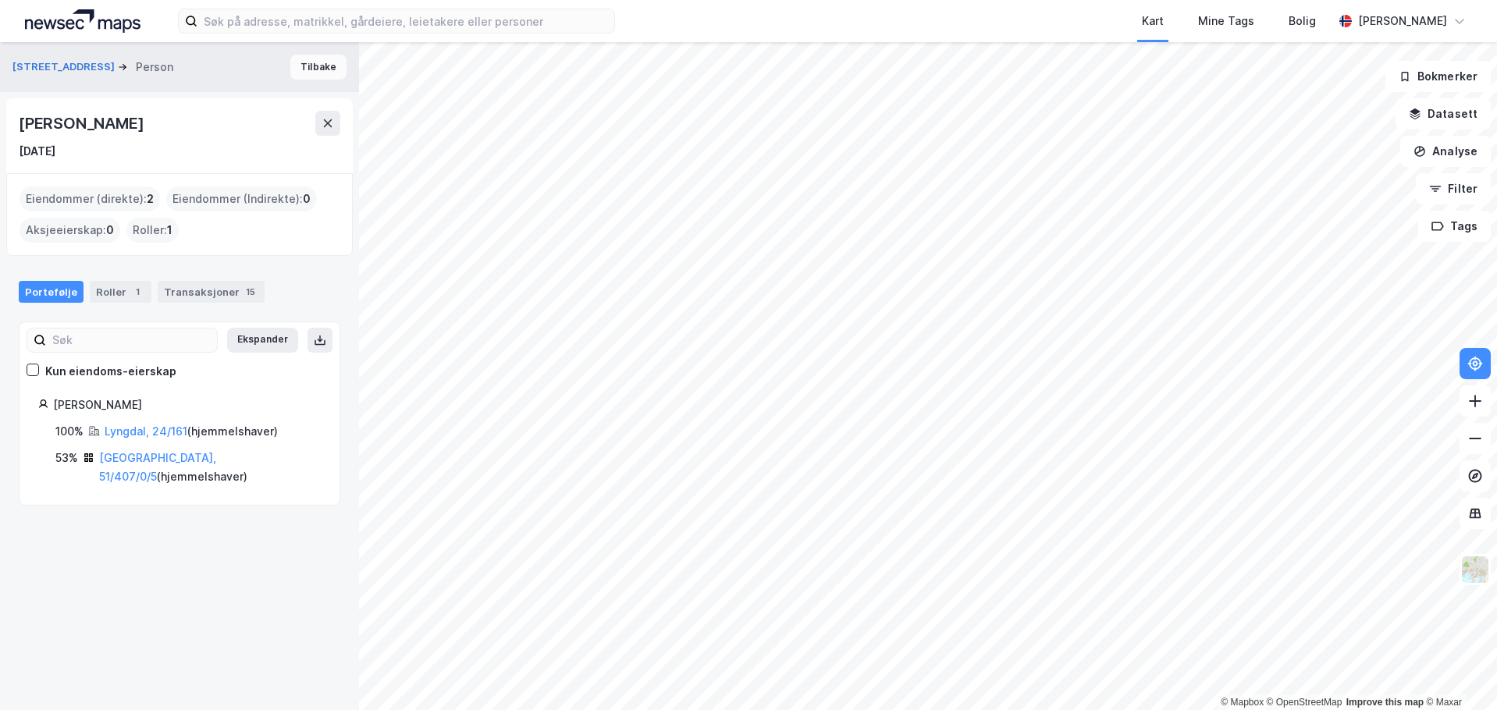
click at [306, 63] on button "Tilbake" at bounding box center [318, 67] width 56 height 25
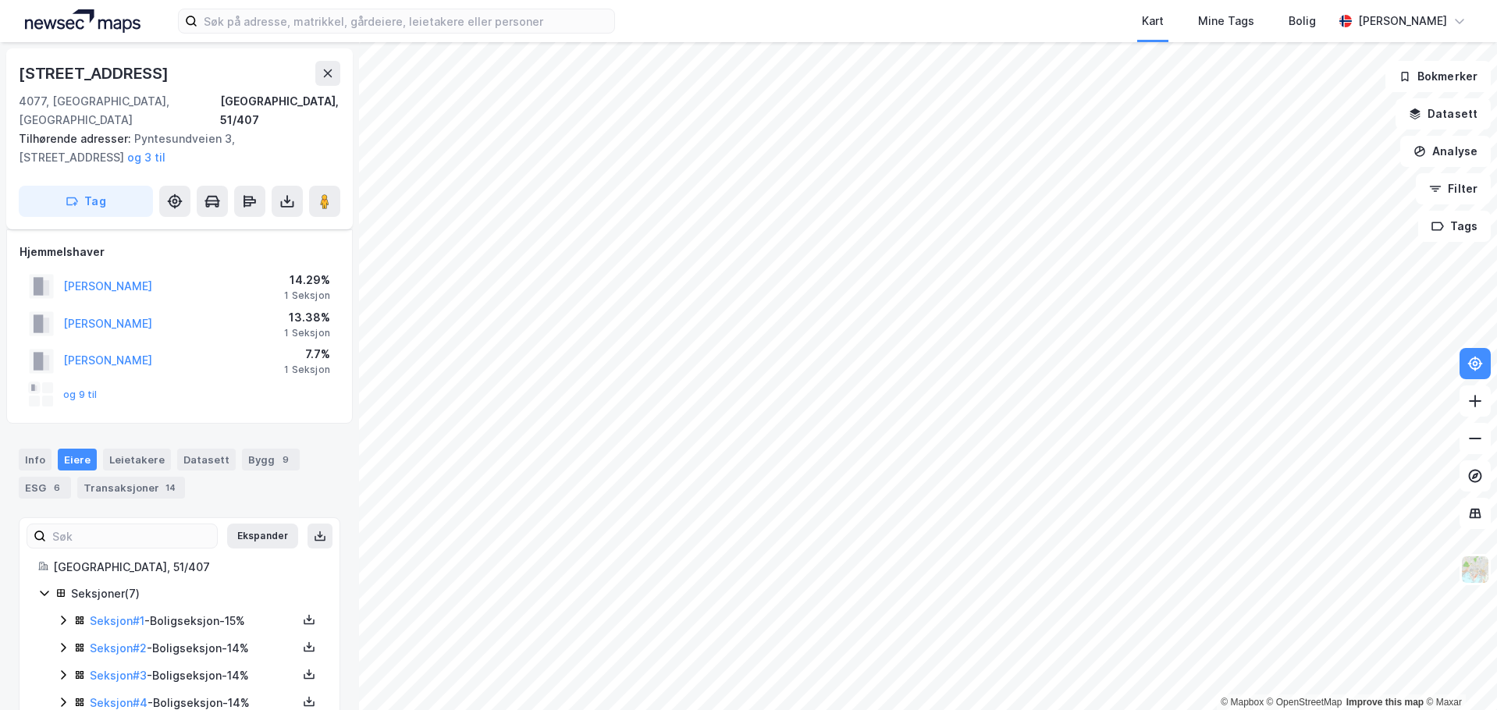
scroll to position [105, 0]
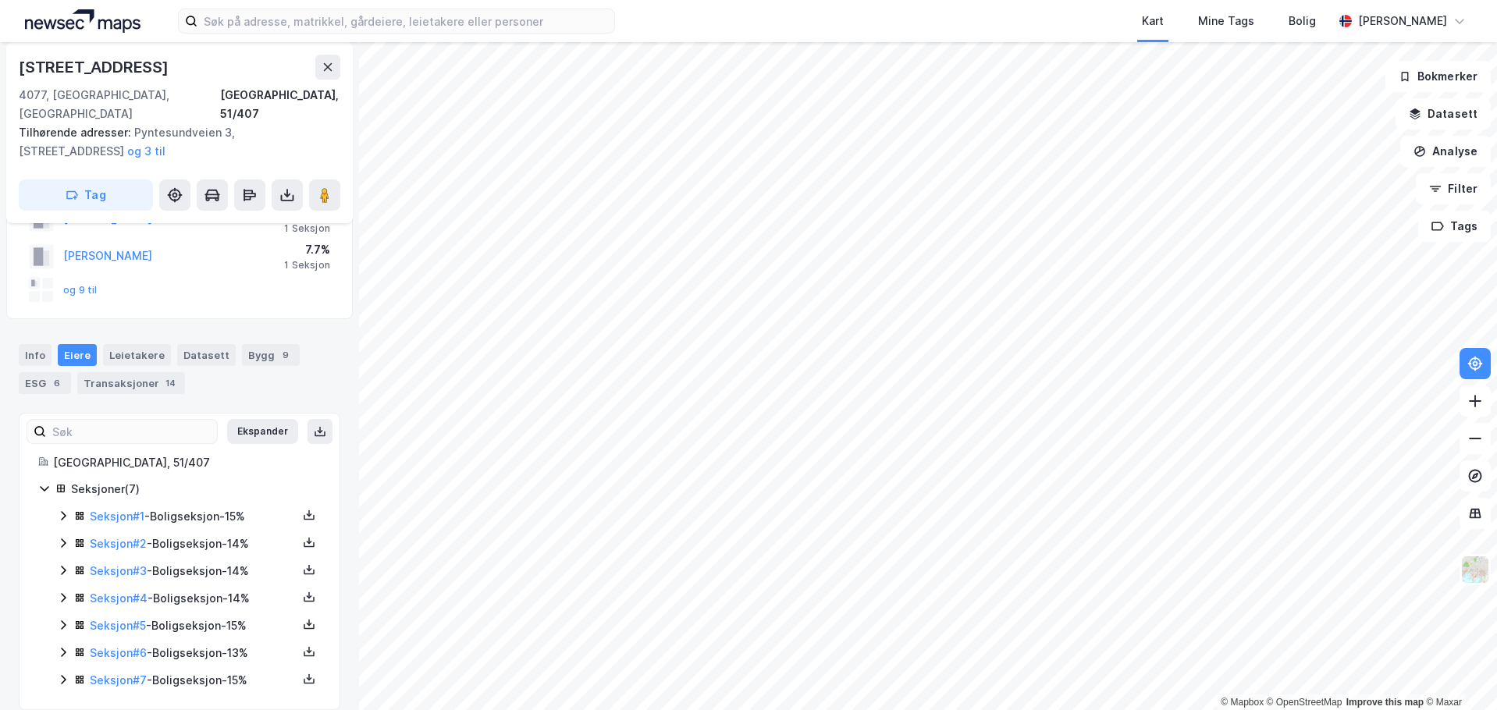
click at [58, 619] on icon at bounding box center [63, 625] width 12 height 12
click at [184, 700] on link "[PERSON_NAME]" at bounding box center [211, 706] width 89 height 13
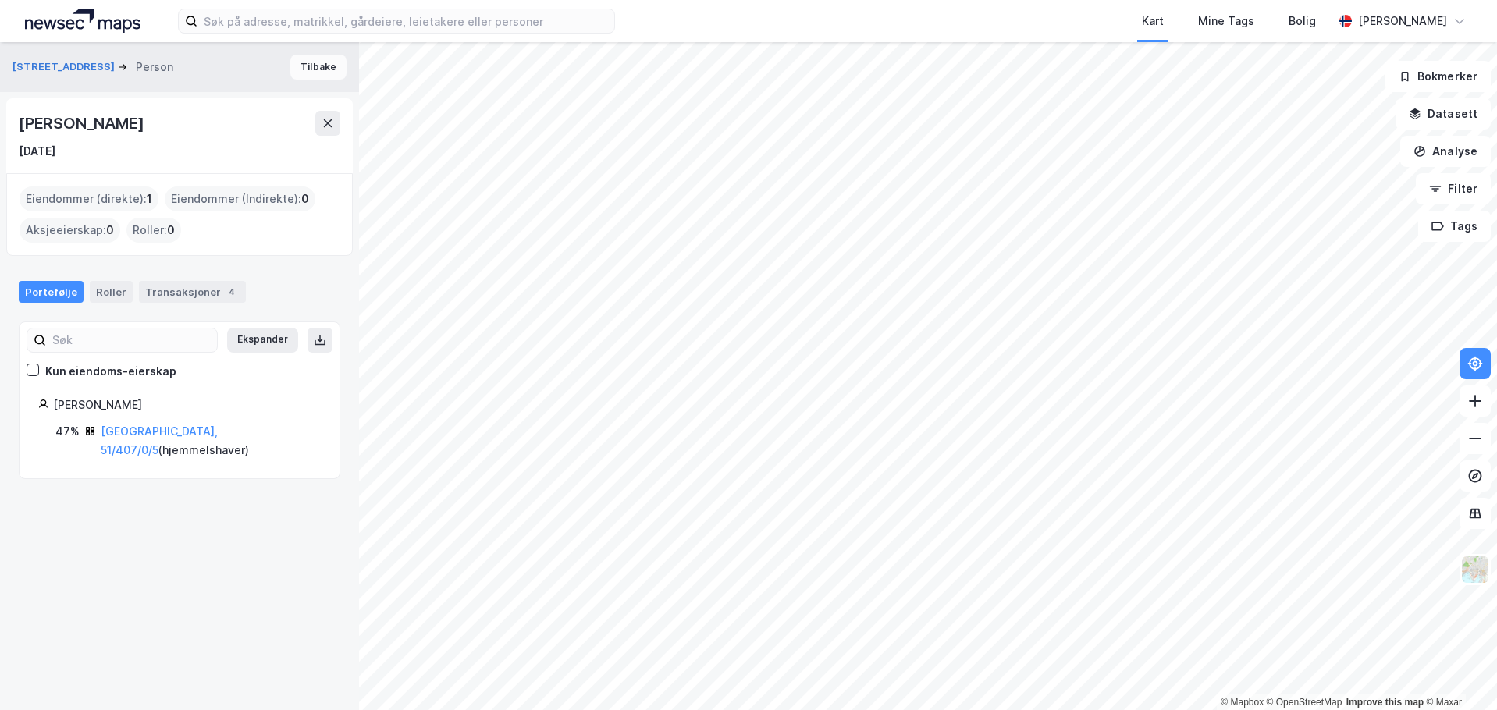
click at [294, 72] on button "Tilbake" at bounding box center [318, 67] width 56 height 25
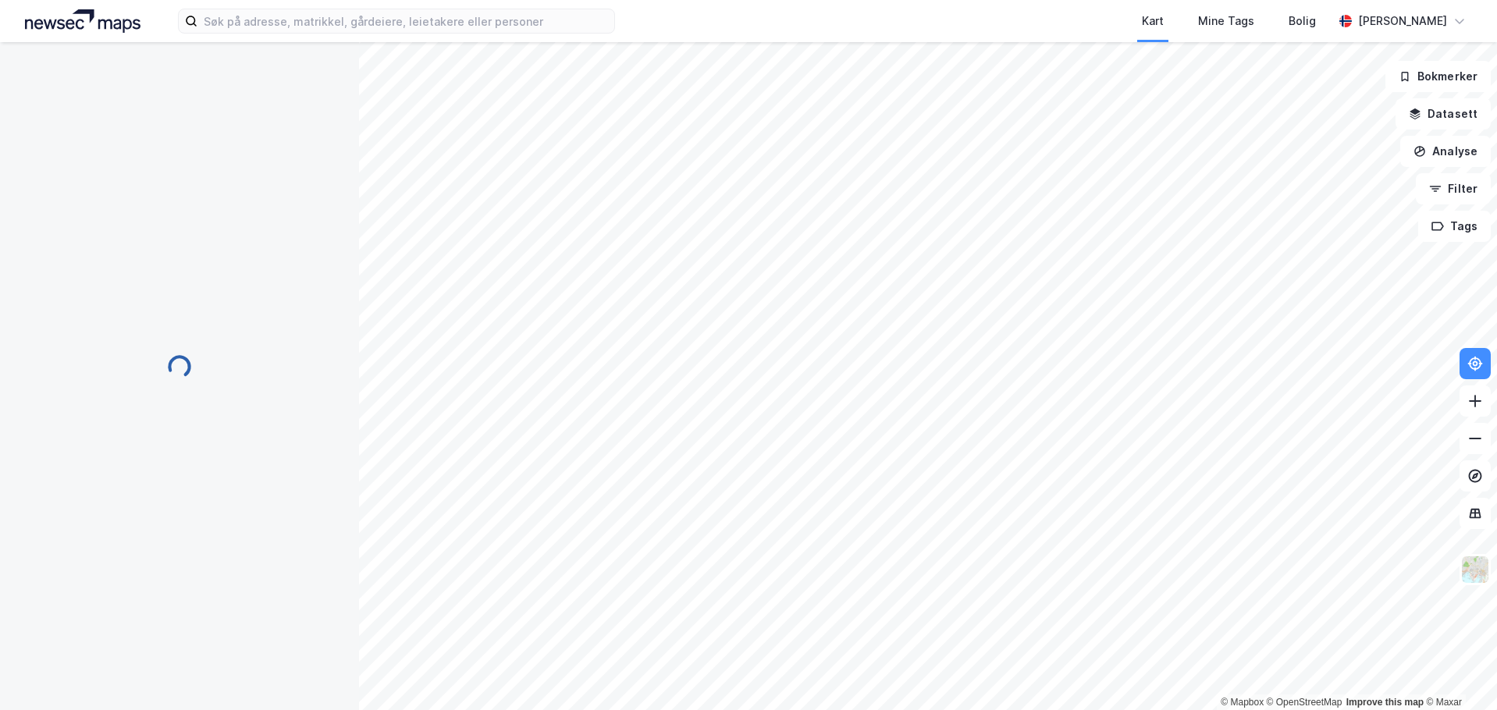
scroll to position [105, 0]
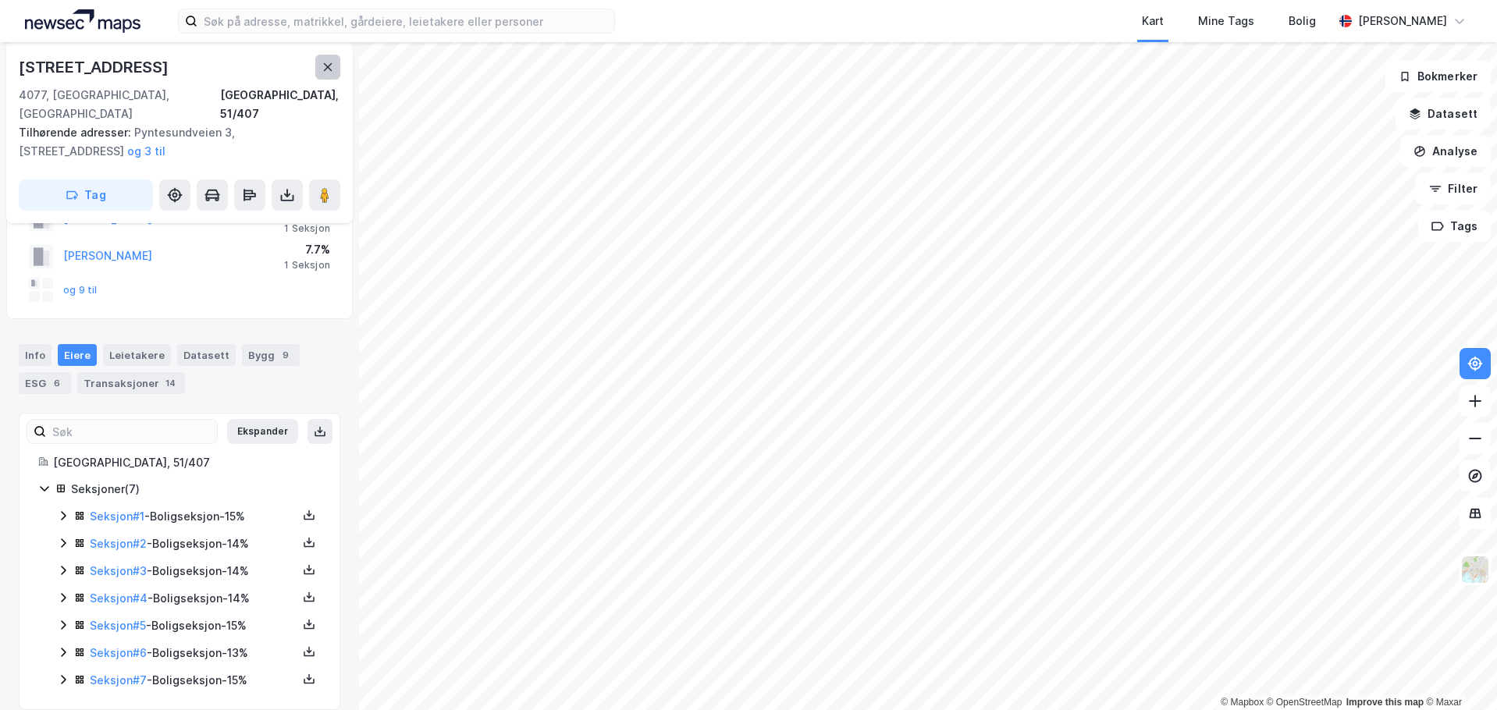
click at [320, 72] on button at bounding box center [327, 67] width 25 height 25
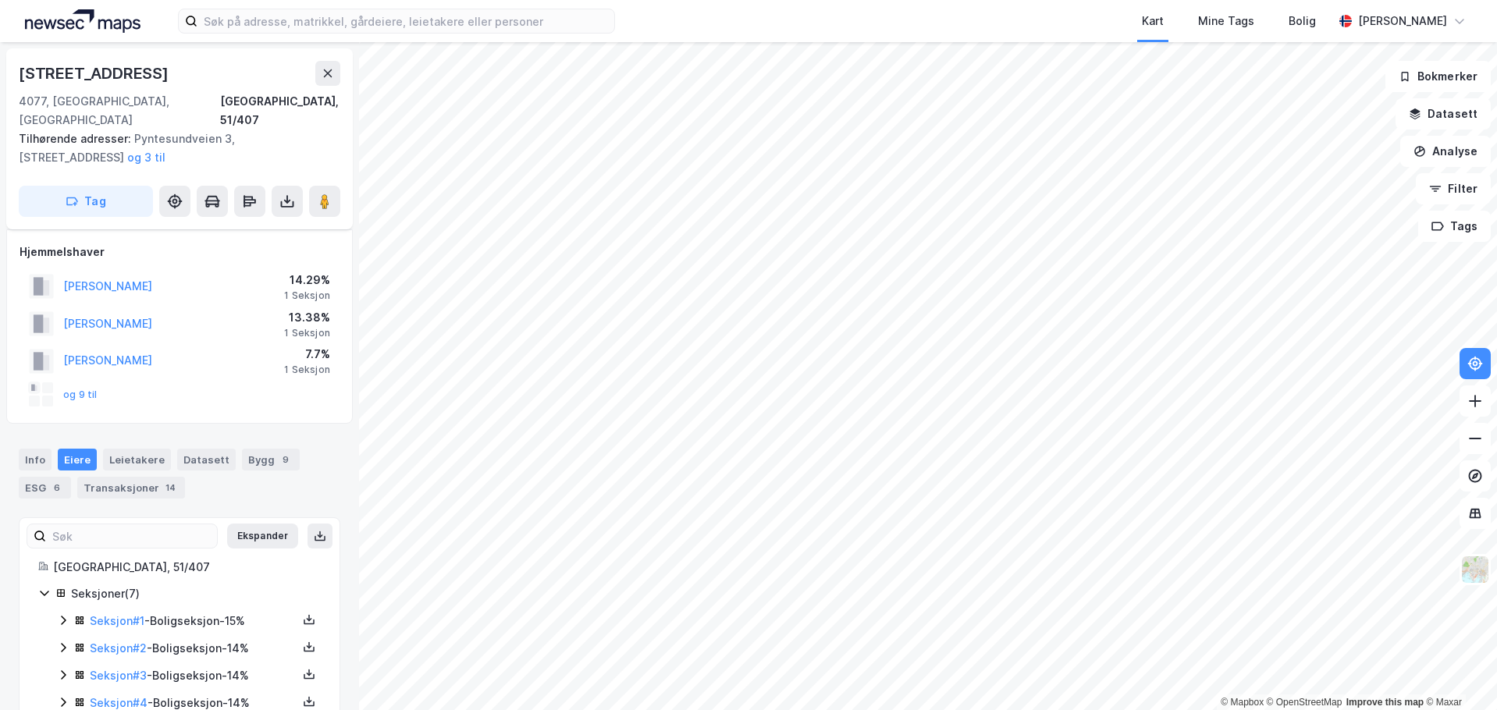
scroll to position [105, 0]
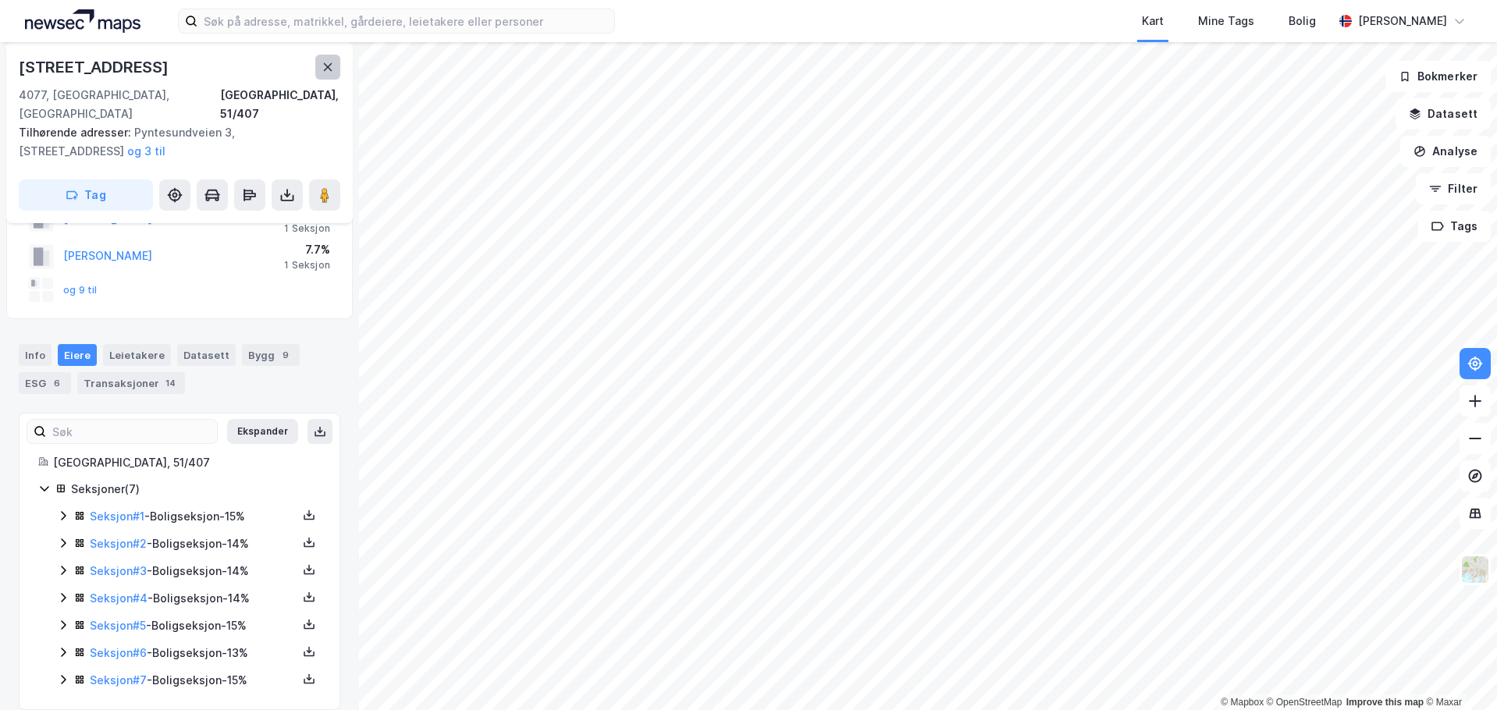
click at [326, 62] on icon at bounding box center [328, 67] width 12 height 12
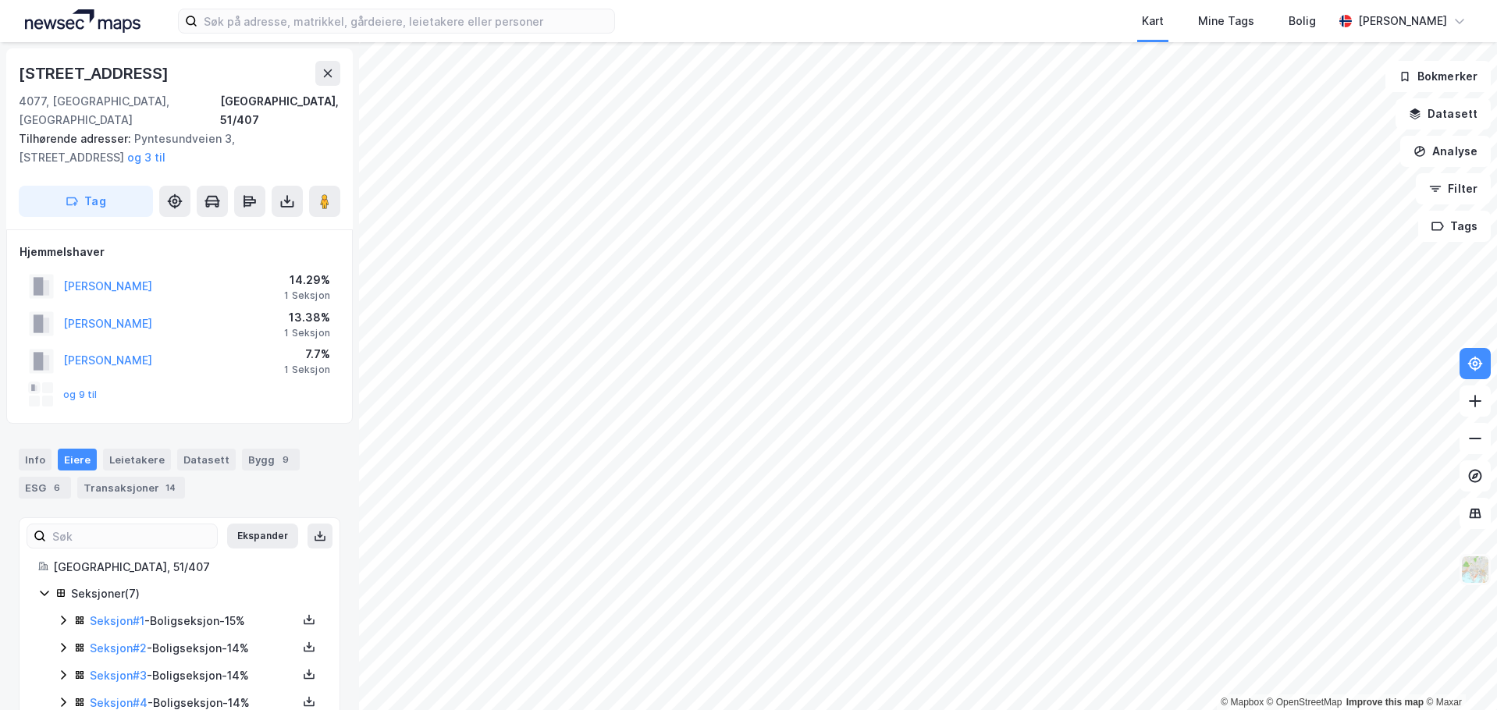
scroll to position [105, 0]
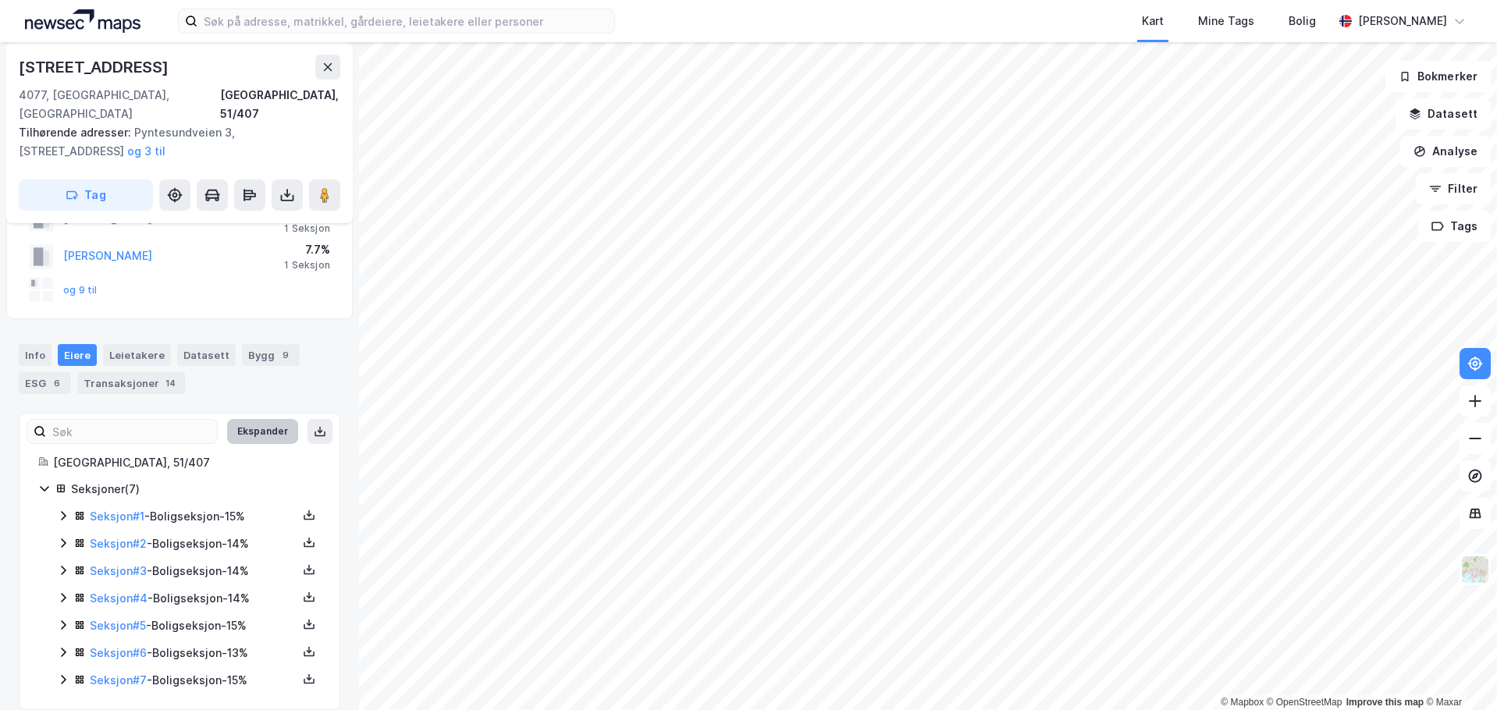
click at [239, 419] on button "Ekspander" at bounding box center [262, 431] width 71 height 25
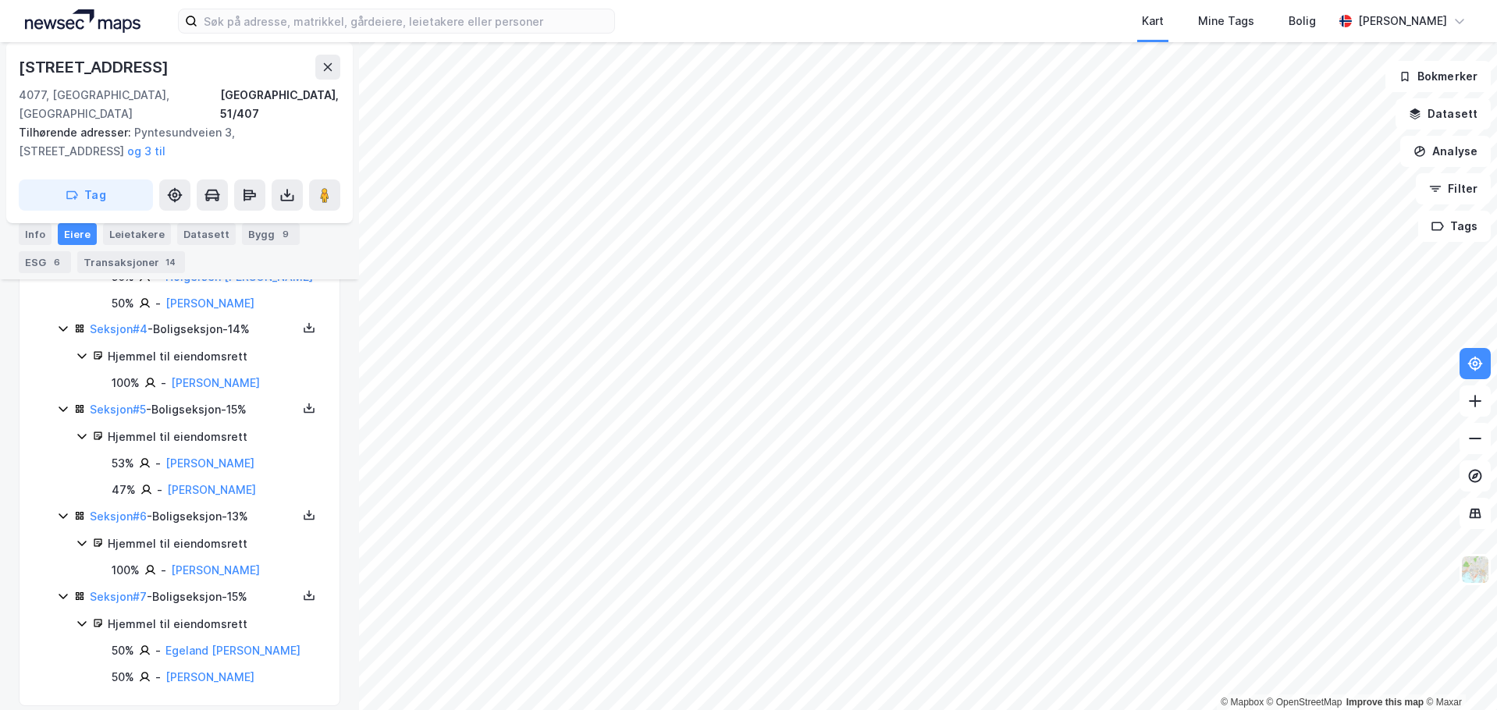
scroll to position [627, 0]
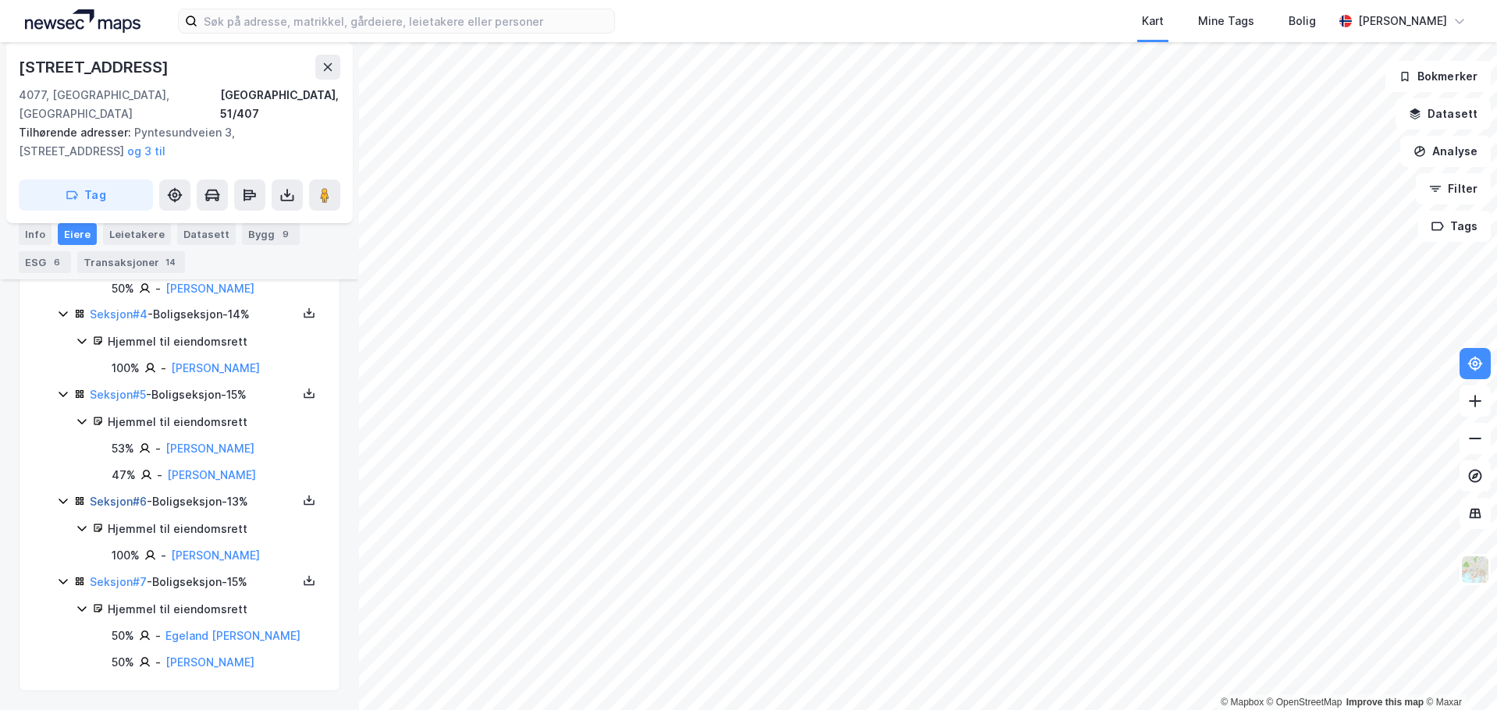
click at [112, 506] on link "Seksjon # 6" at bounding box center [118, 501] width 57 height 13
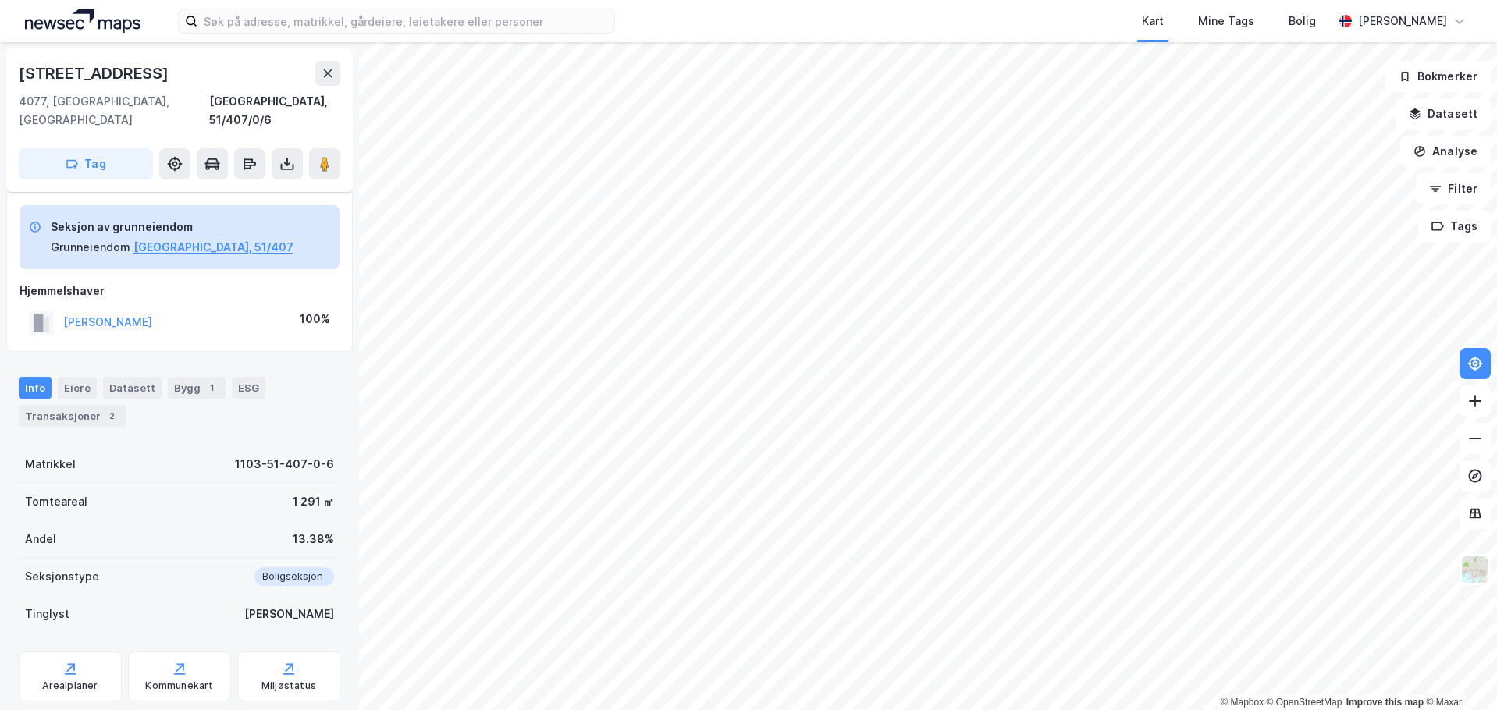
scroll to position [73, 0]
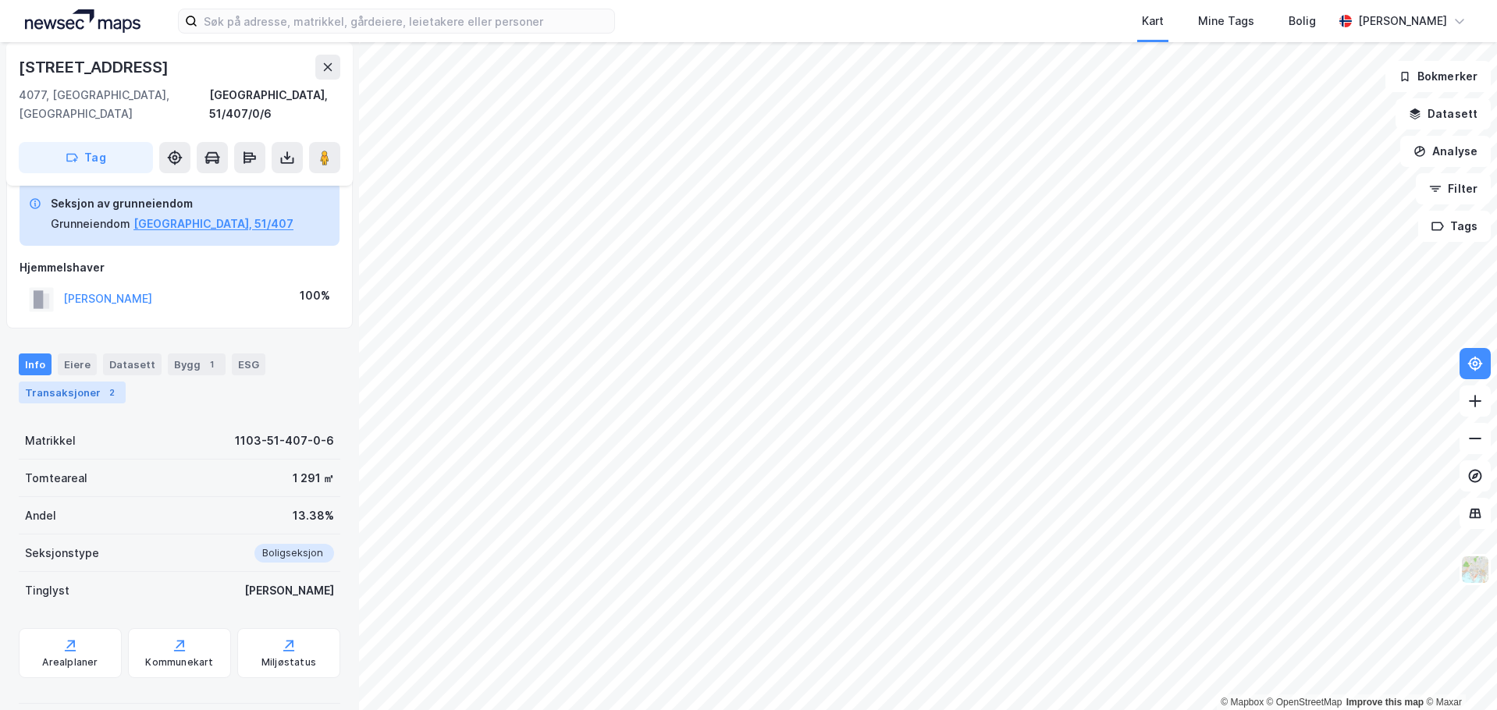
click at [78, 382] on div "Transaksjoner 2" at bounding box center [72, 393] width 107 height 22
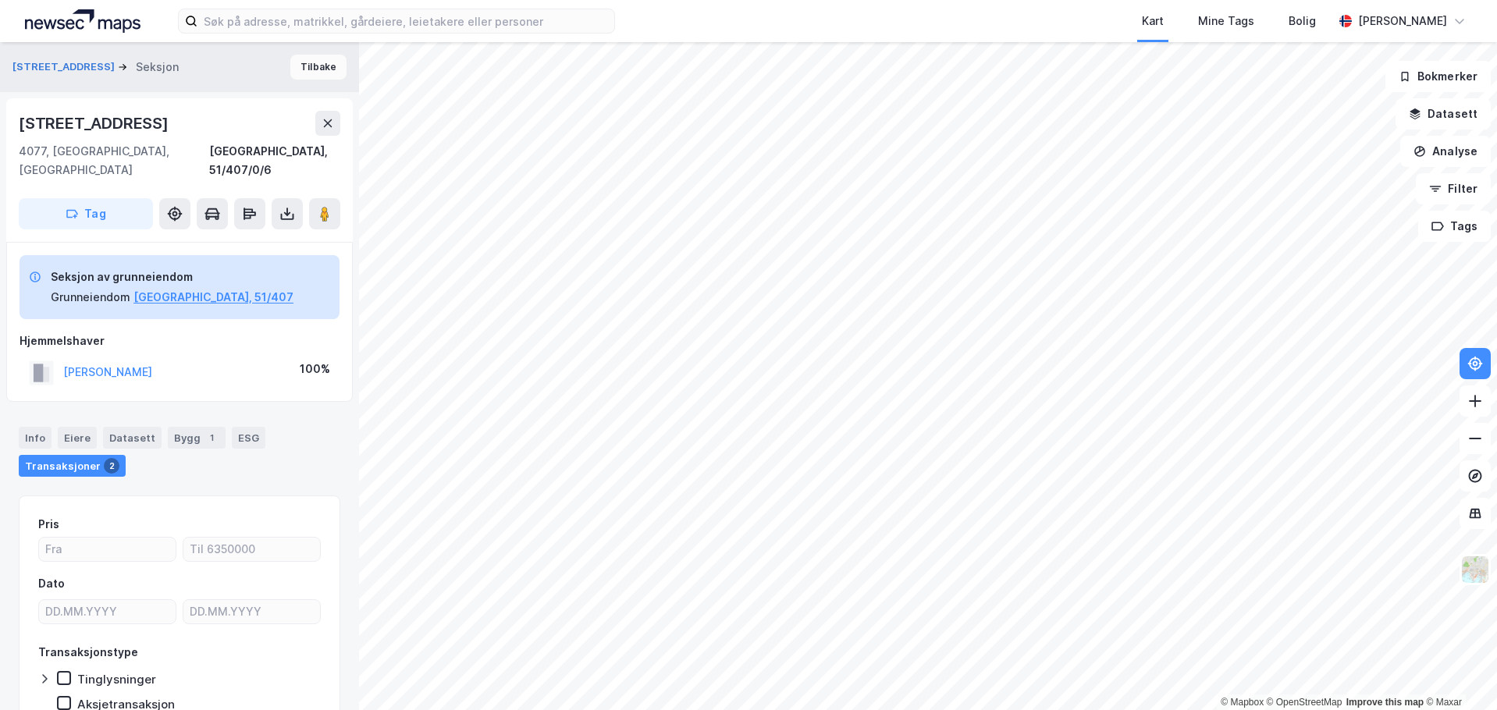
click at [313, 65] on button "Tilbake" at bounding box center [318, 67] width 56 height 25
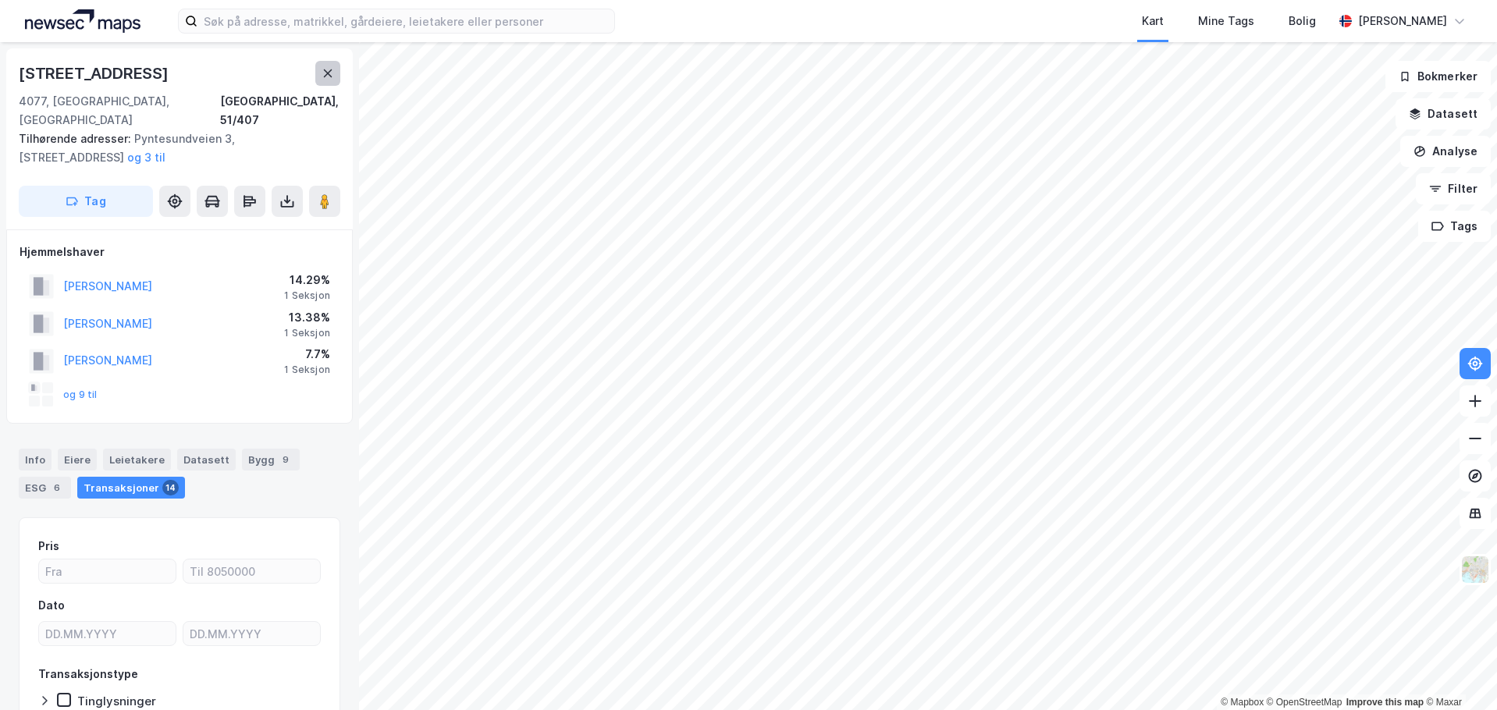
click at [324, 72] on icon at bounding box center [328, 73] width 12 height 12
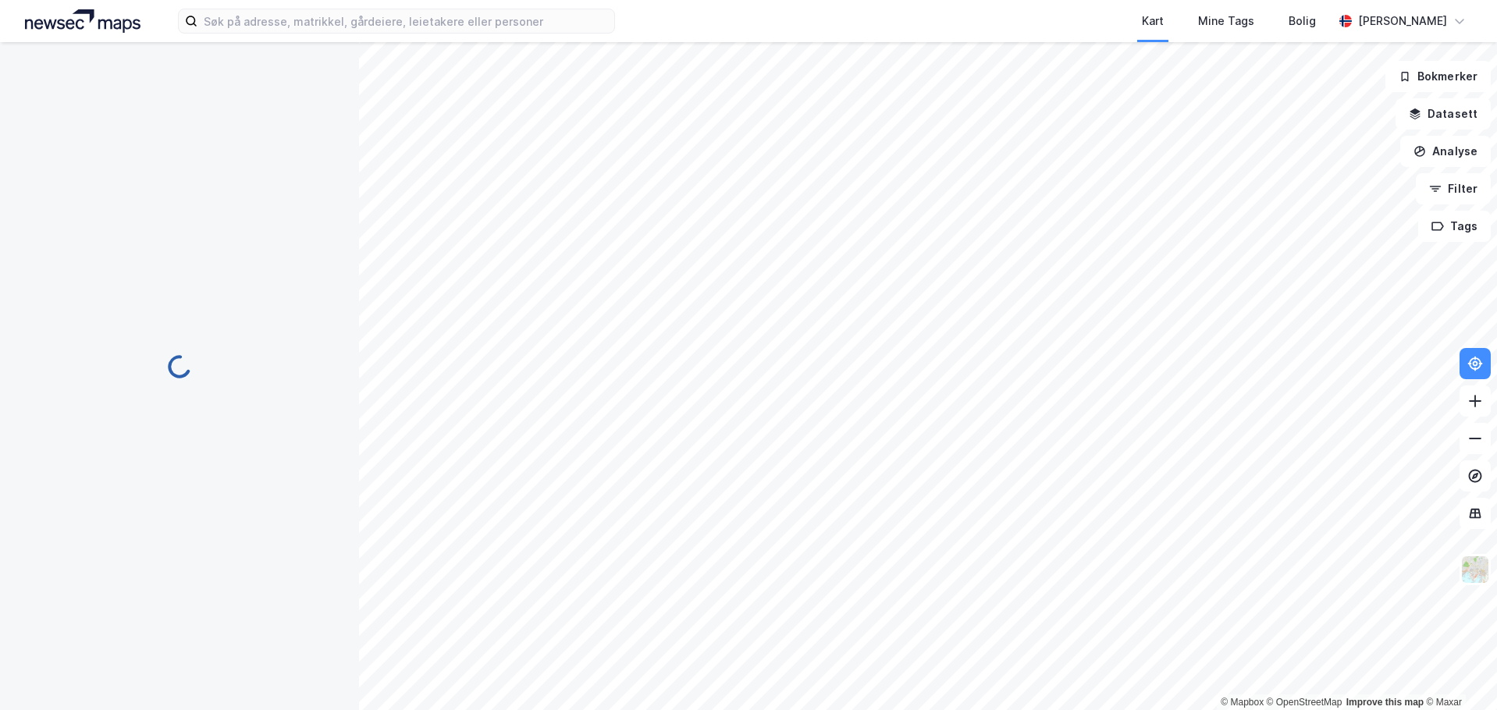
scroll to position [1, 0]
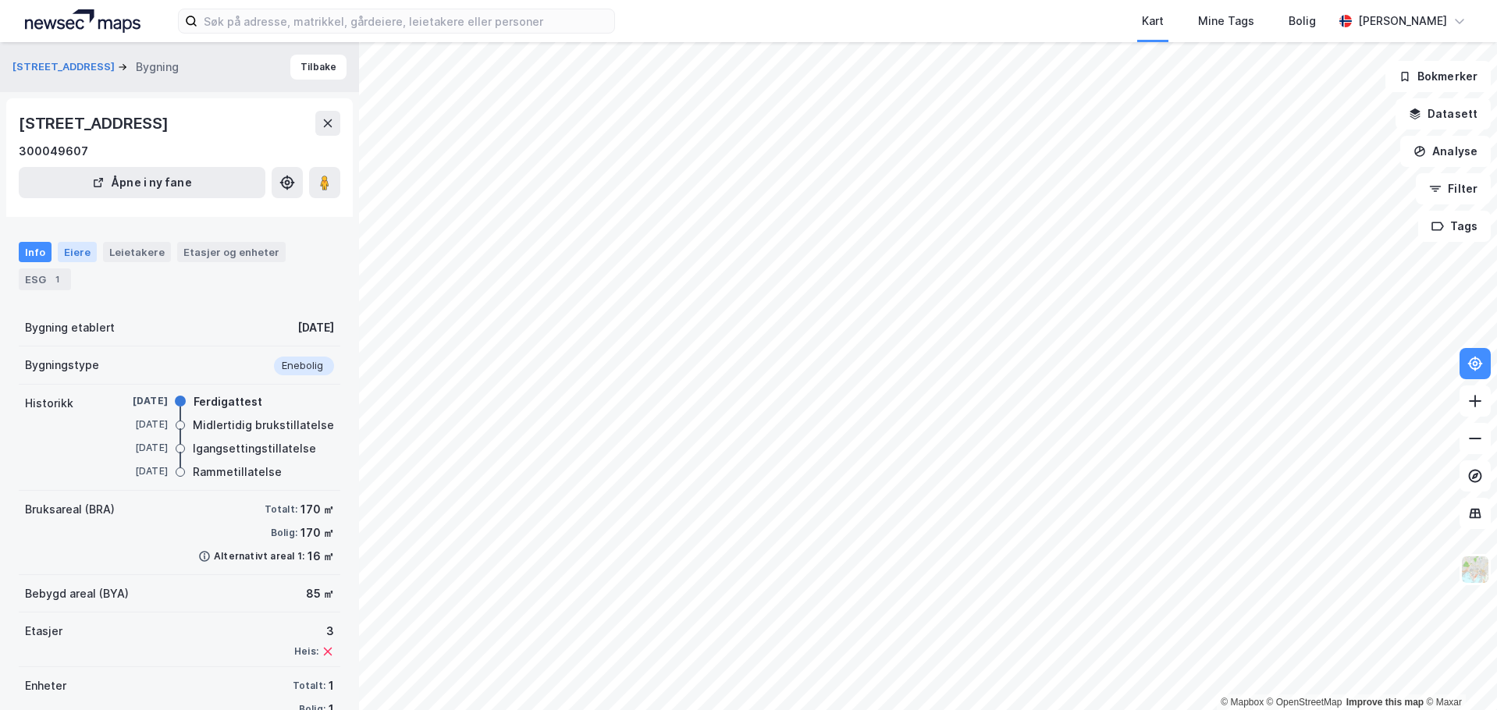
click at [66, 252] on div "Eiere" at bounding box center [77, 252] width 39 height 20
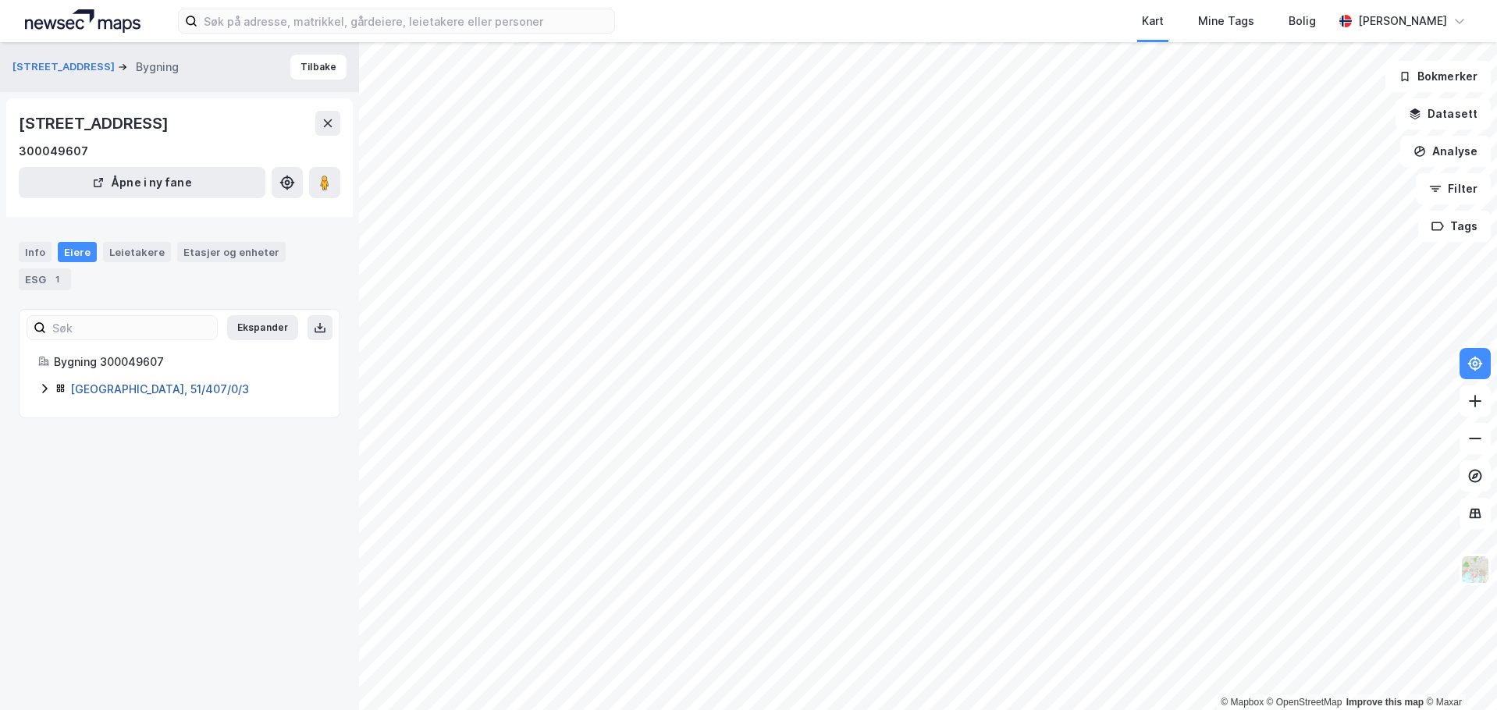
click at [99, 391] on link "[GEOGRAPHIC_DATA], 51/407/0/3" at bounding box center [159, 389] width 179 height 13
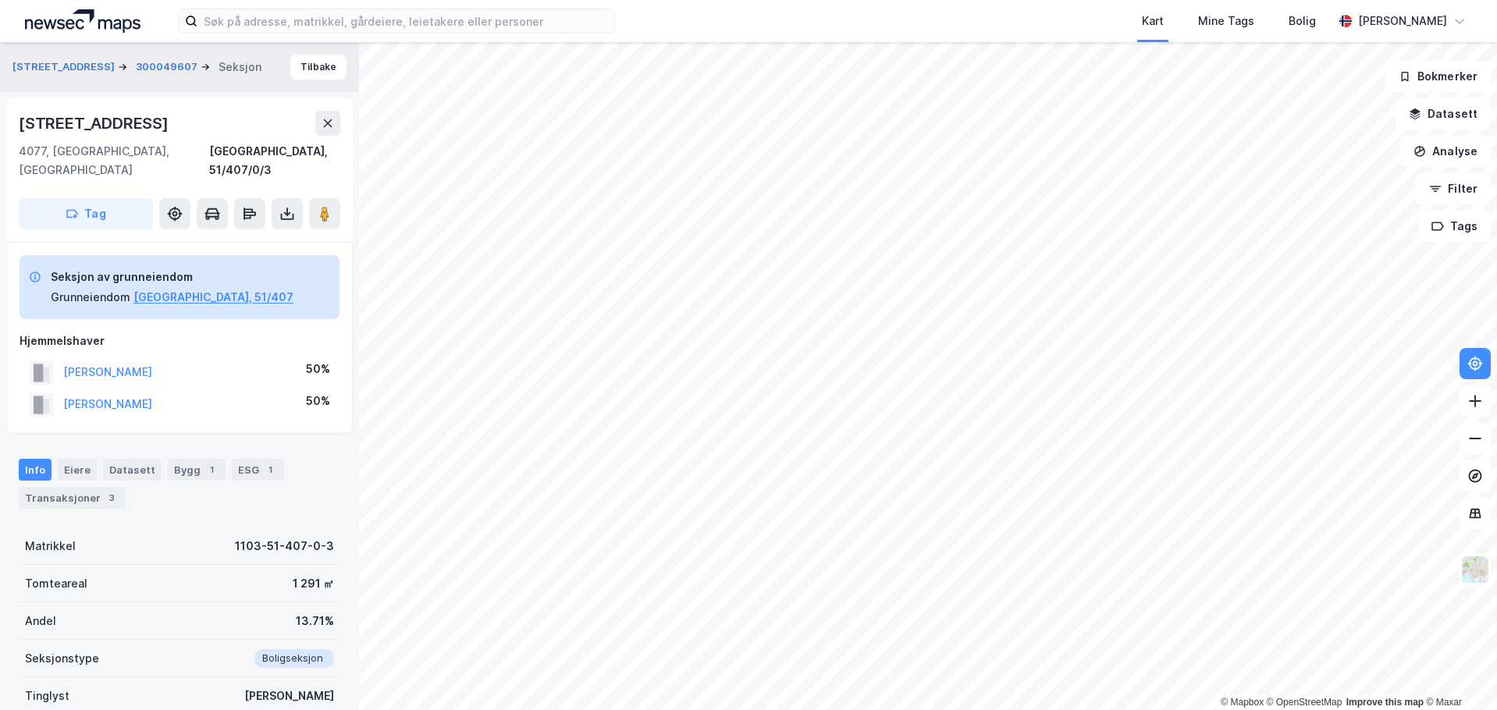
scroll to position [1, 0]
click at [81, 486] on div "Transaksjoner 3" at bounding box center [72, 497] width 107 height 22
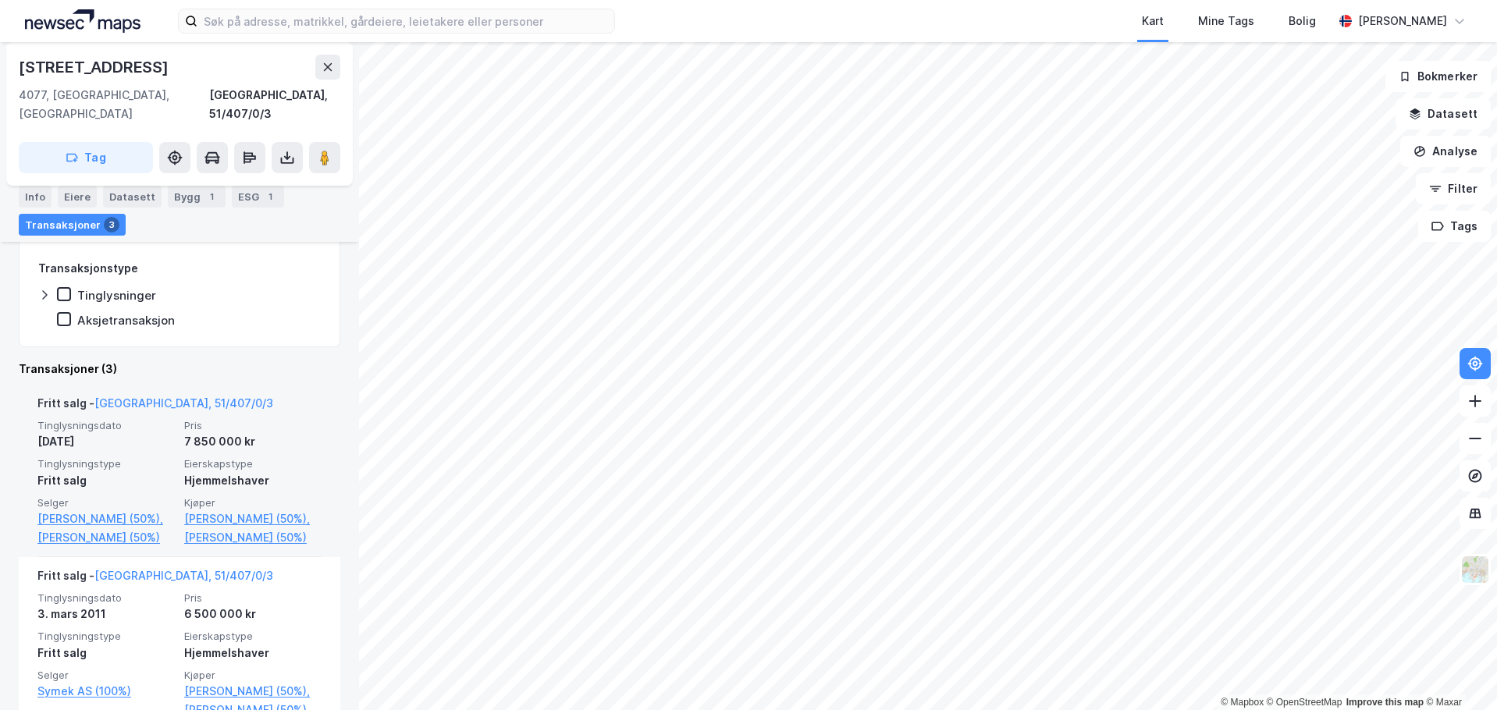
scroll to position [403, 0]
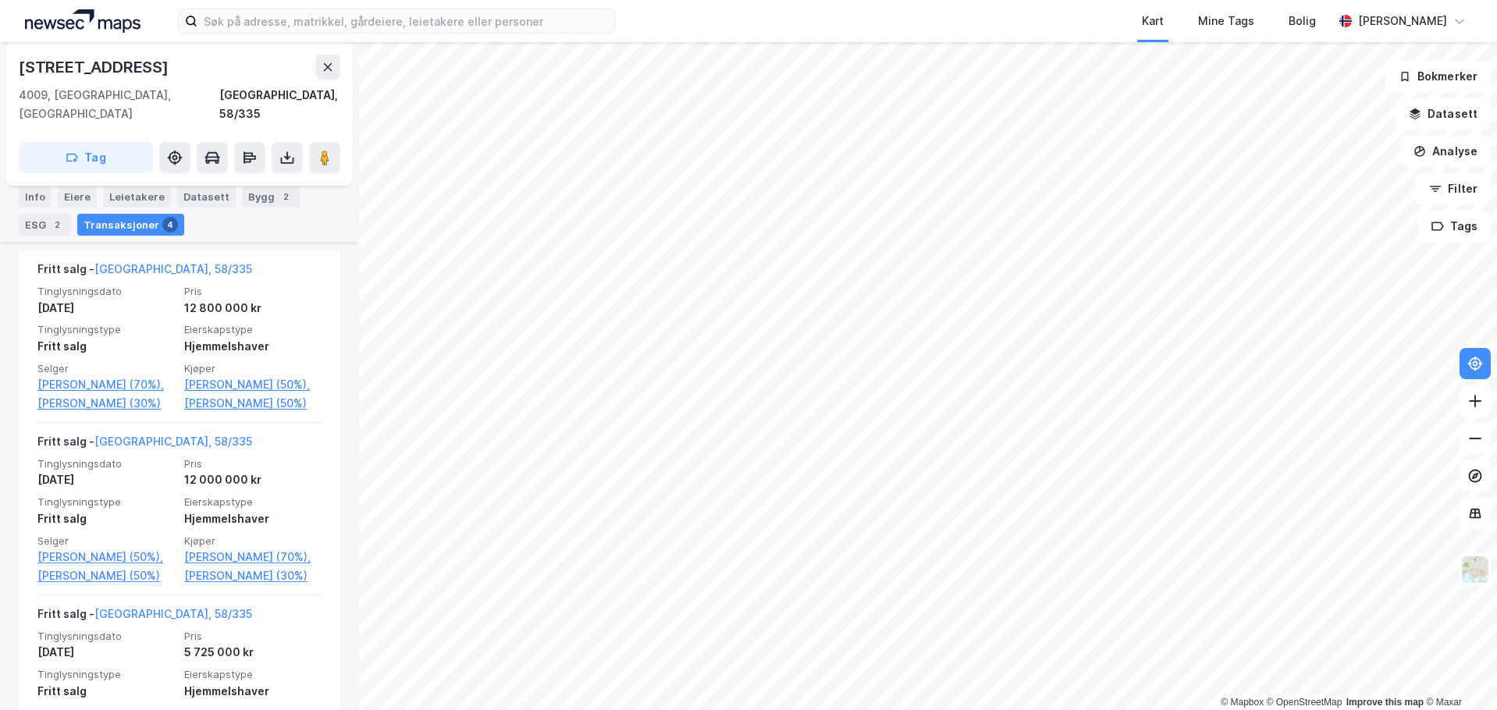
scroll to position [390, 0]
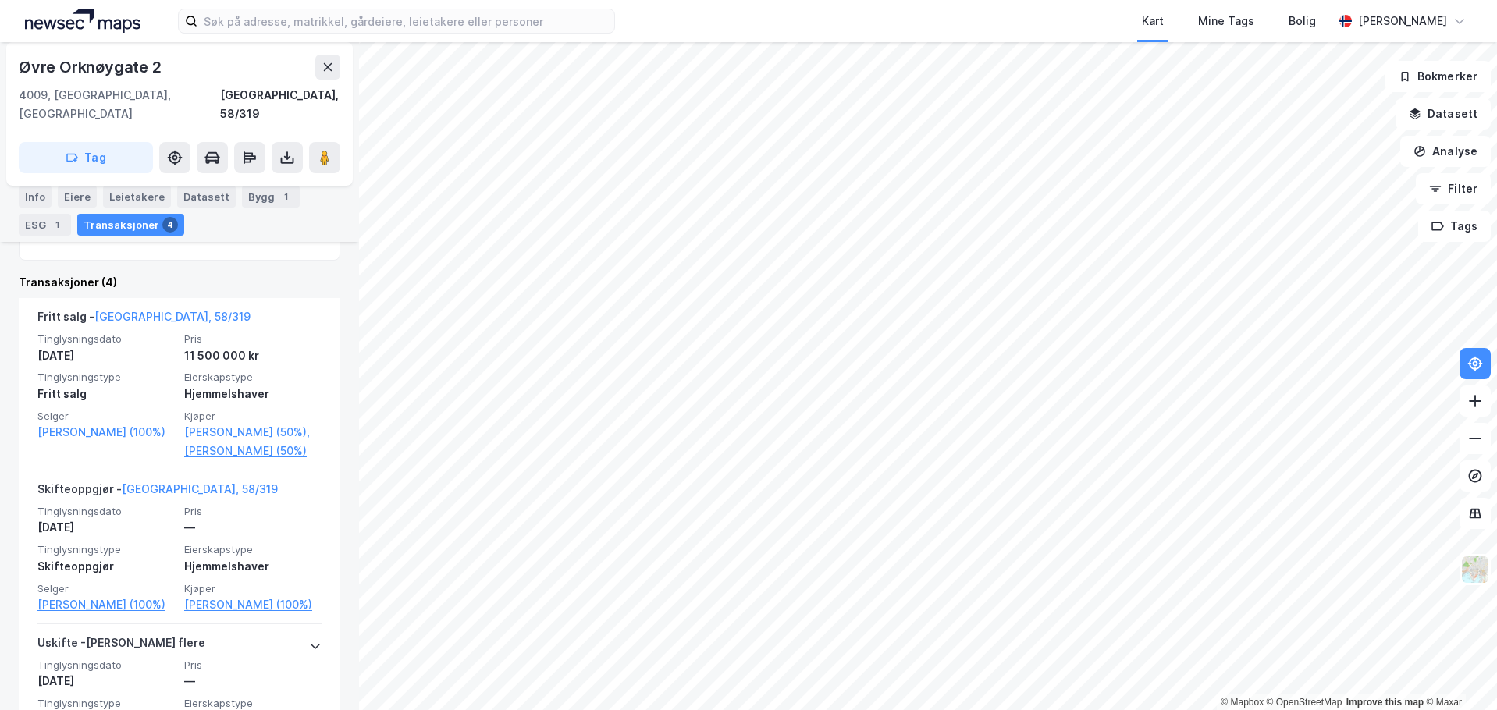
scroll to position [390, 0]
